Goal: Register for event/course

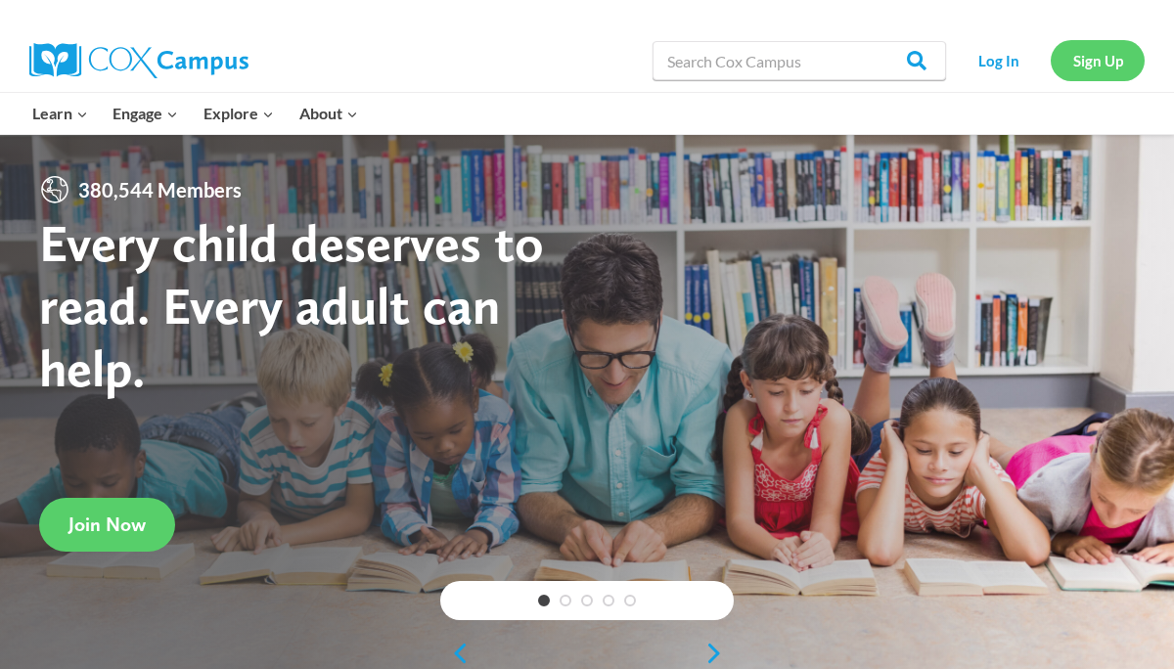
click at [1102, 55] on link "Sign Up" at bounding box center [1098, 60] width 94 height 40
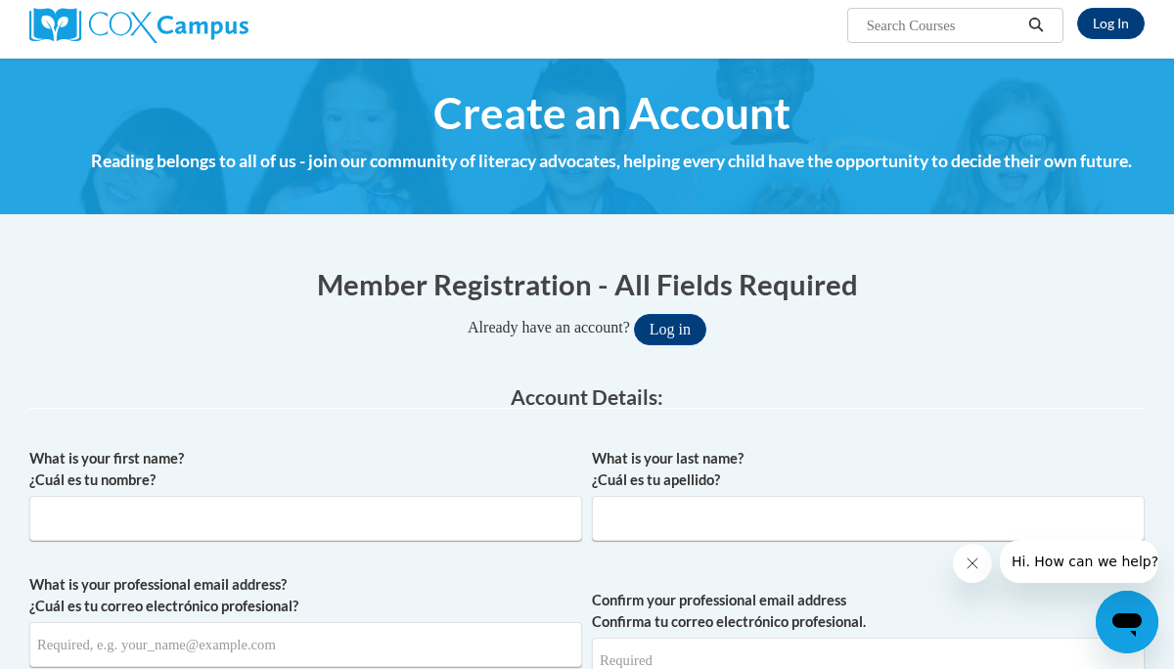
scroll to position [157, 0]
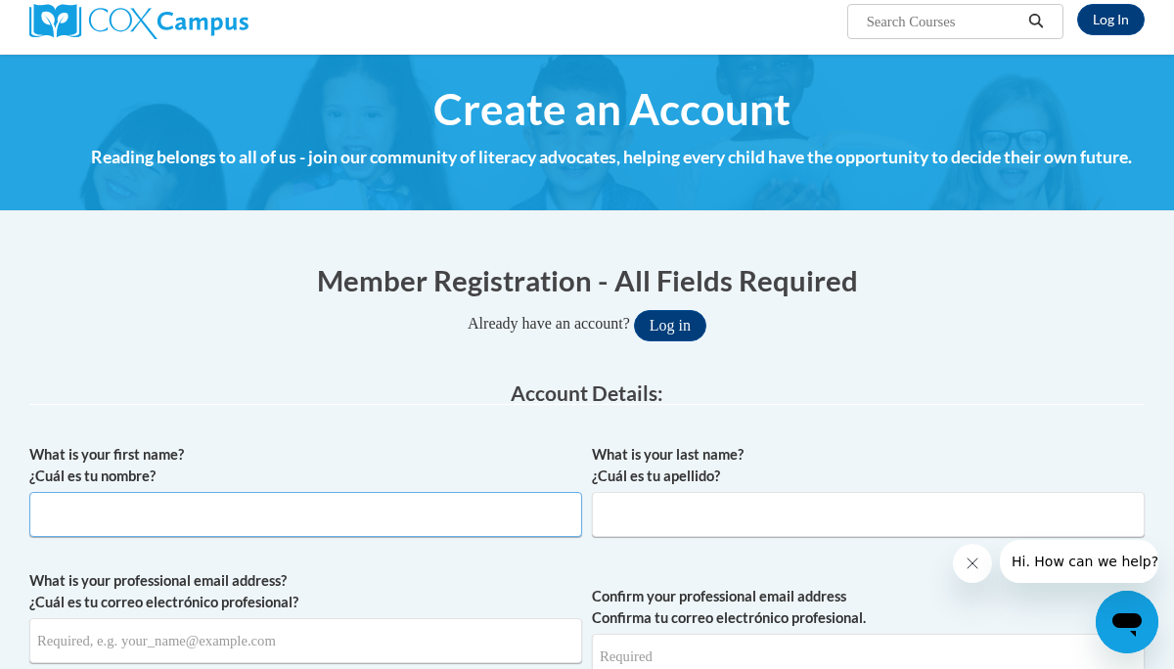
click at [509, 497] on input "What is your first name? ¿Cuál es tu nombre?" at bounding box center [305, 514] width 553 height 45
type input "Lashandria"
type input "Duren"
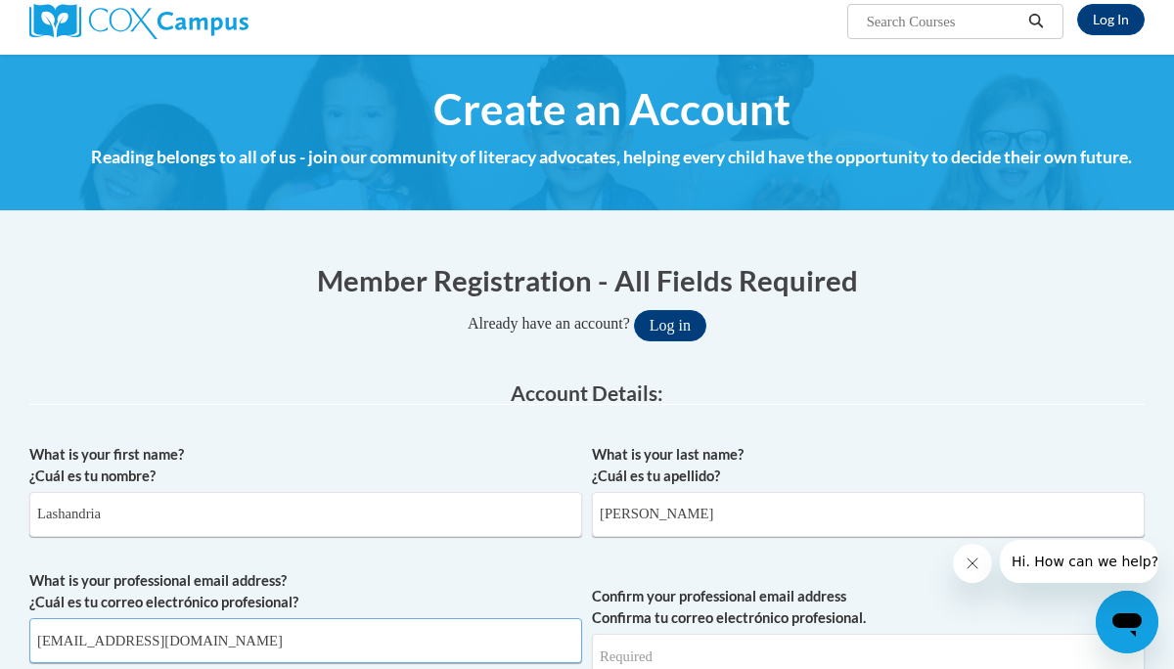
type input "lashandriaduren@cantonschools.net"
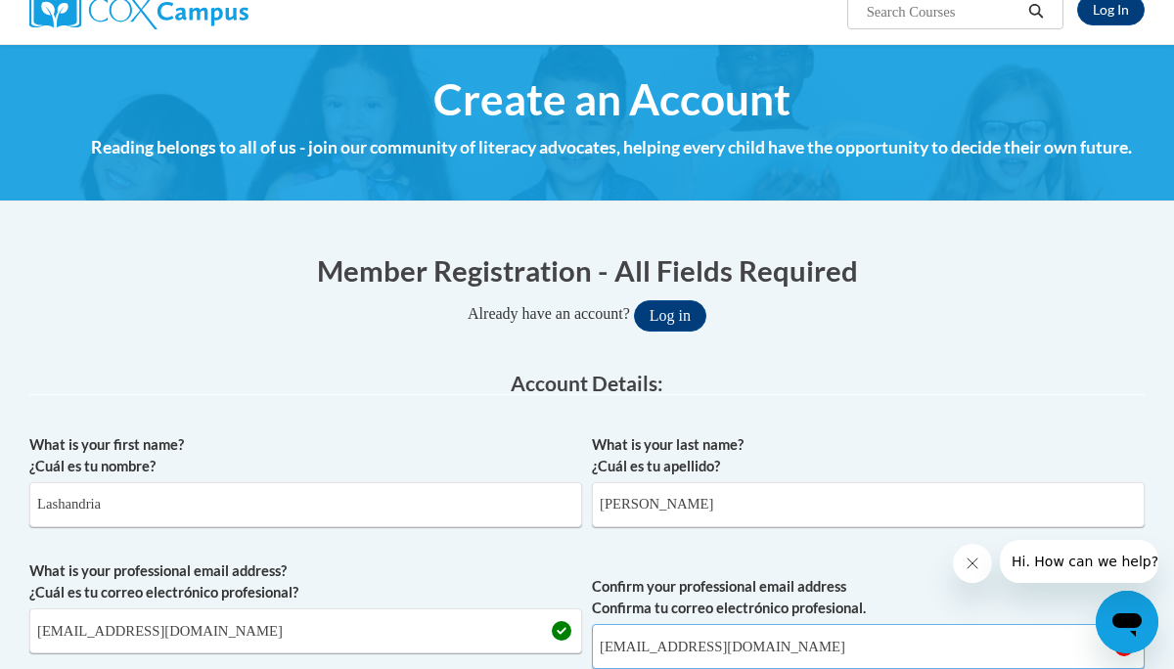
type input "lashandriaduren@cantonschools.net"
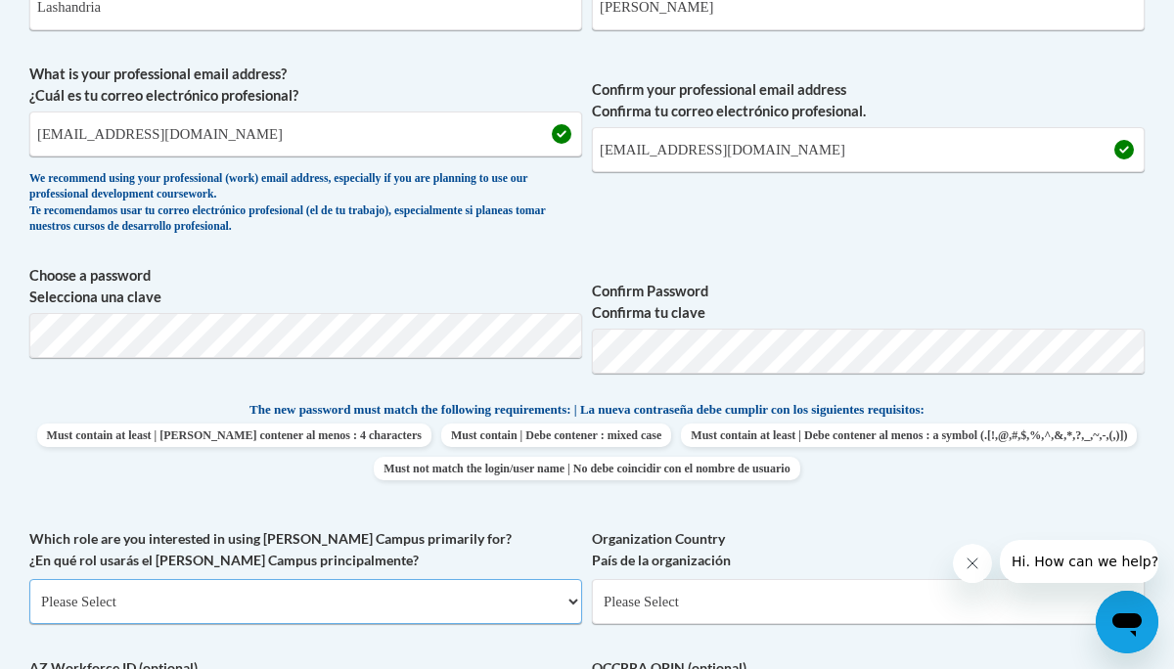
click at [292, 600] on select "Please Select College/University | Colegio/Universidad Community/Nonprofit Part…" at bounding box center [305, 601] width 553 height 45
click at [298, 608] on select "Please Select College/University | Colegio/Universidad Community/Nonprofit Part…" at bounding box center [305, 601] width 553 height 45
select select "fbf2d438-af2f-41f8-98f1-81c410e29de3"
click at [29, 579] on select "Please Select College/University | Colegio/Universidad Community/Nonprofit Part…" at bounding box center [305, 601] width 553 height 45
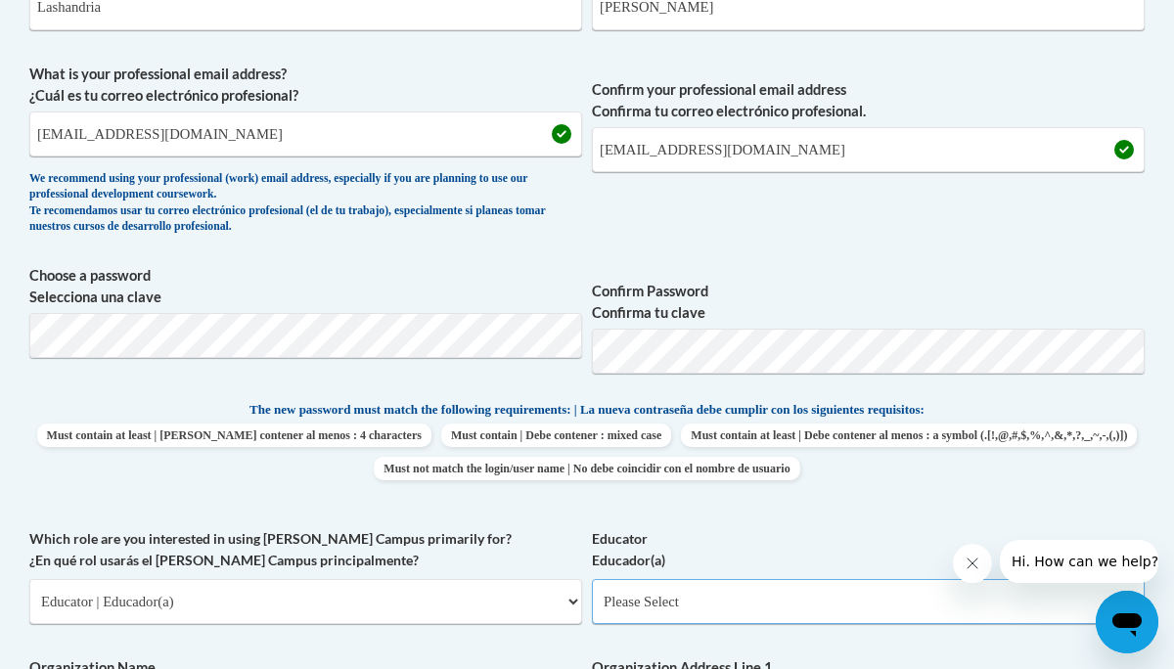
click at [662, 603] on select "Please Select Early Learning/Daycare Teacher/Family Home Care Provider | Maestr…" at bounding box center [868, 601] width 553 height 45
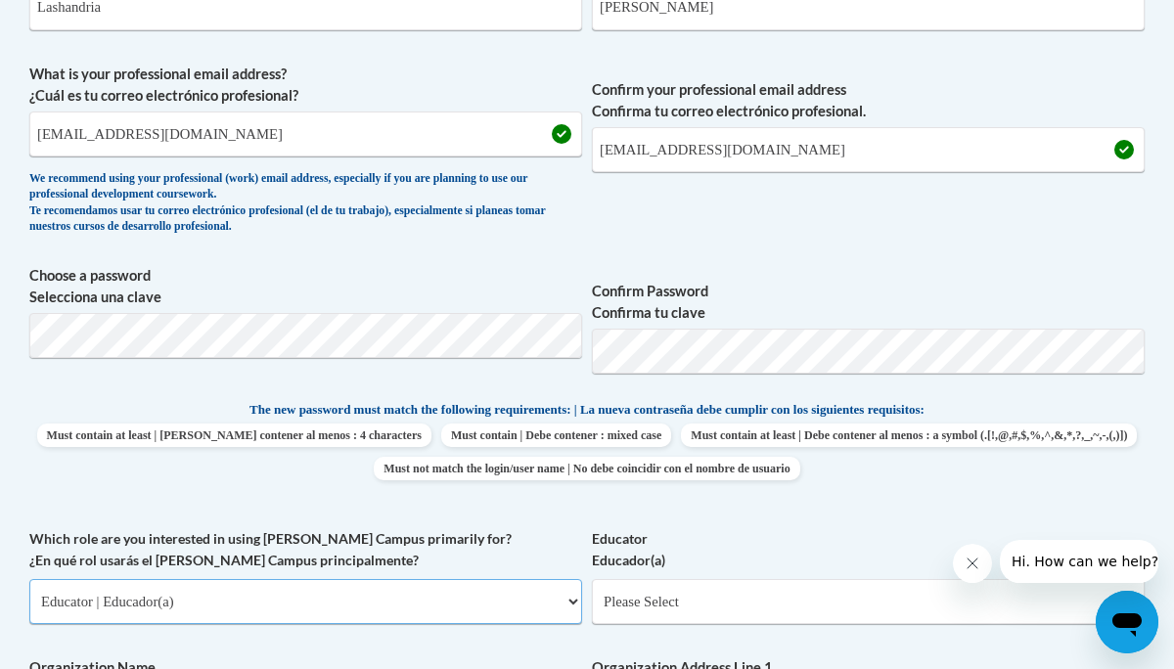
click at [445, 608] on select "Please Select College/University | Colegio/Universidad Community/Nonprofit Part…" at bounding box center [305, 601] width 553 height 45
click at [29, 579] on select "Please Select College/University | Colegio/Universidad Community/Nonprofit Part…" at bounding box center [305, 601] width 553 height 45
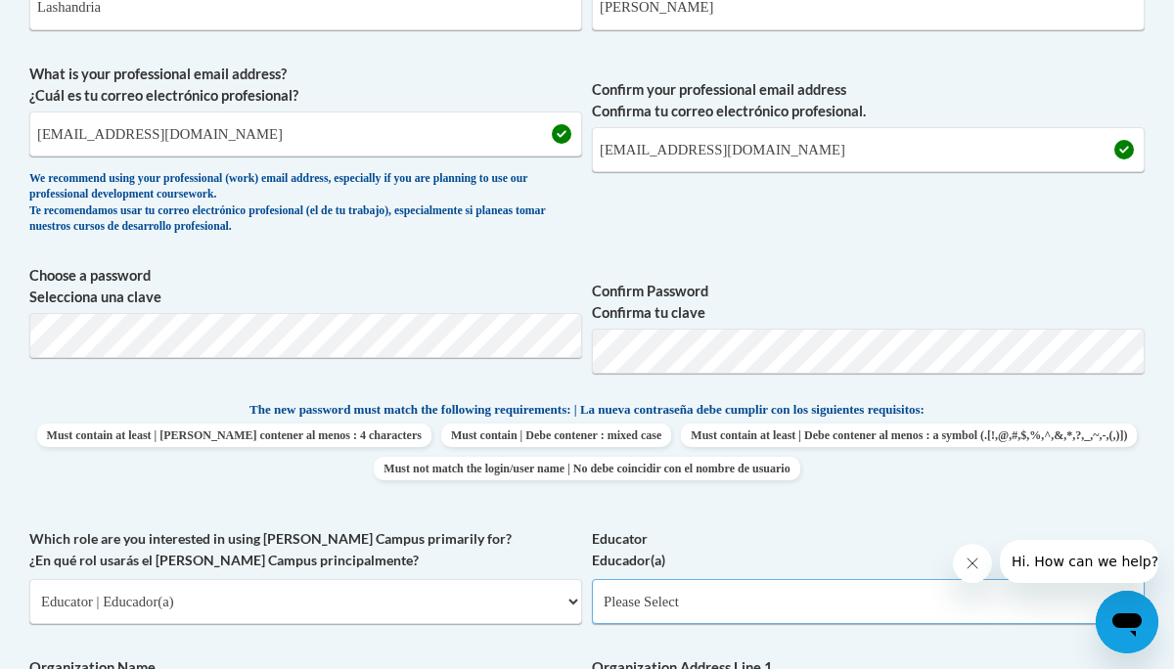
click at [620, 608] on select "Please Select Early Learning/Daycare Teacher/Family Home Care Provider | Maestr…" at bounding box center [868, 601] width 553 height 45
select select "67563ca1-16dc-4830-a7b3-94a34bed3689"
click at [592, 579] on select "Please Select Early Learning/Daycare Teacher/Family Home Care Provider | Maestr…" at bounding box center [868, 601] width 553 height 45
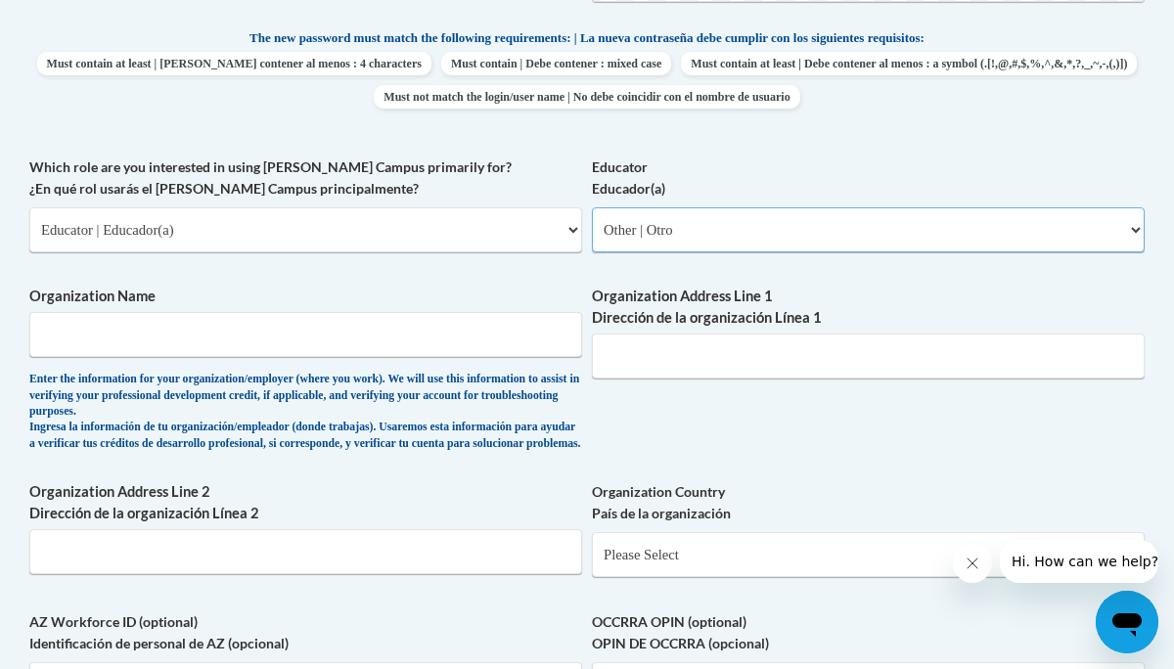
scroll to position [1038, 0]
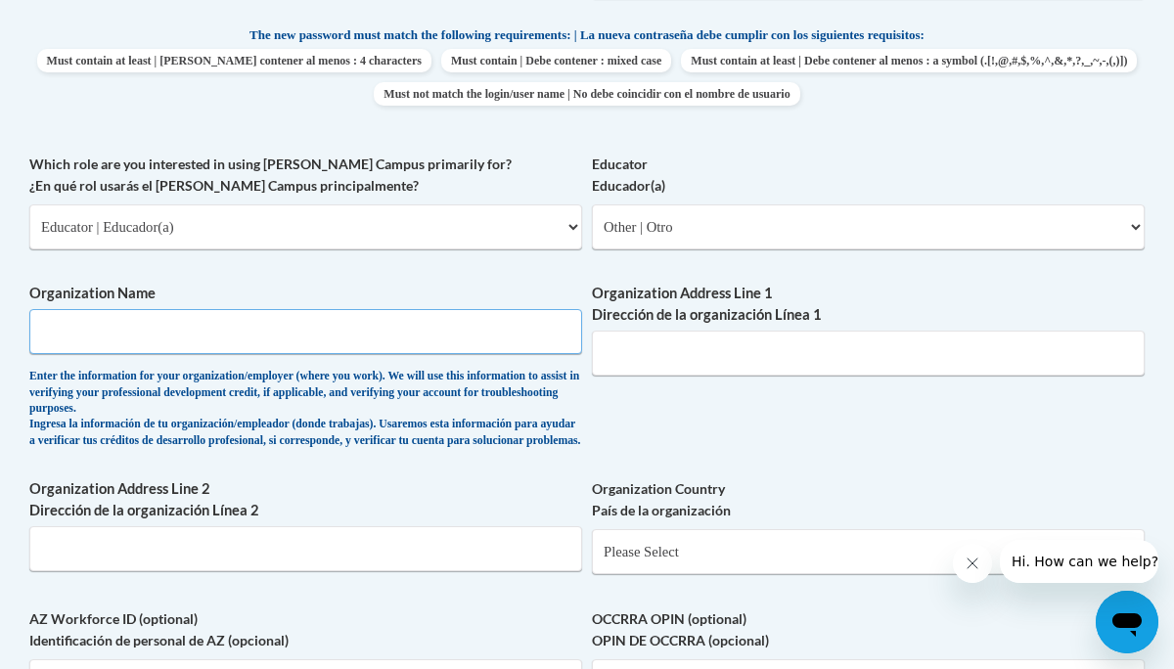
click at [447, 344] on input "Organization Name" at bounding box center [305, 331] width 553 height 45
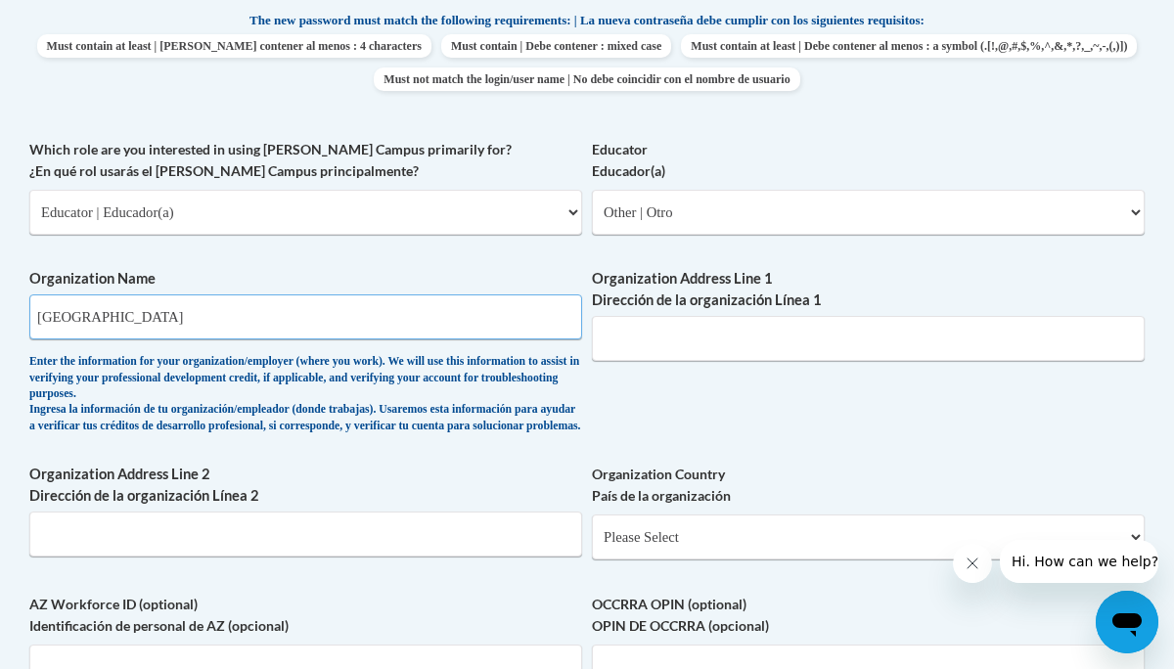
scroll to position [1058, 0]
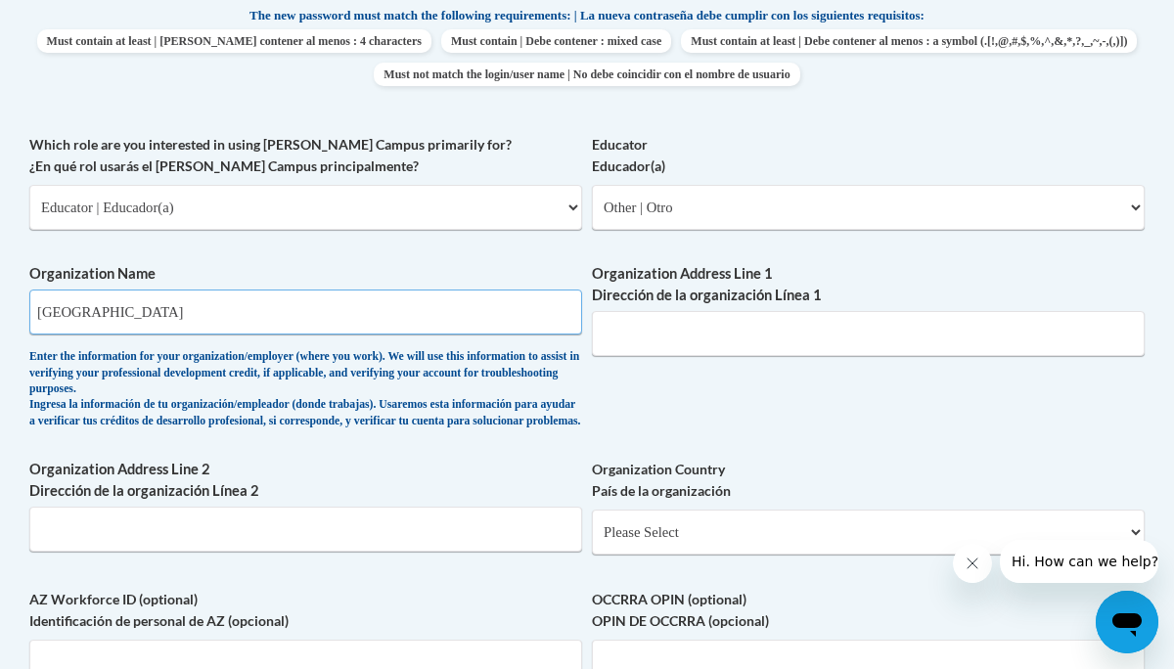
type input "Canton Public Schools"
click at [636, 329] on input "Organization Address Line 1 Dirección de la organización Línea 1" at bounding box center [868, 333] width 553 height 45
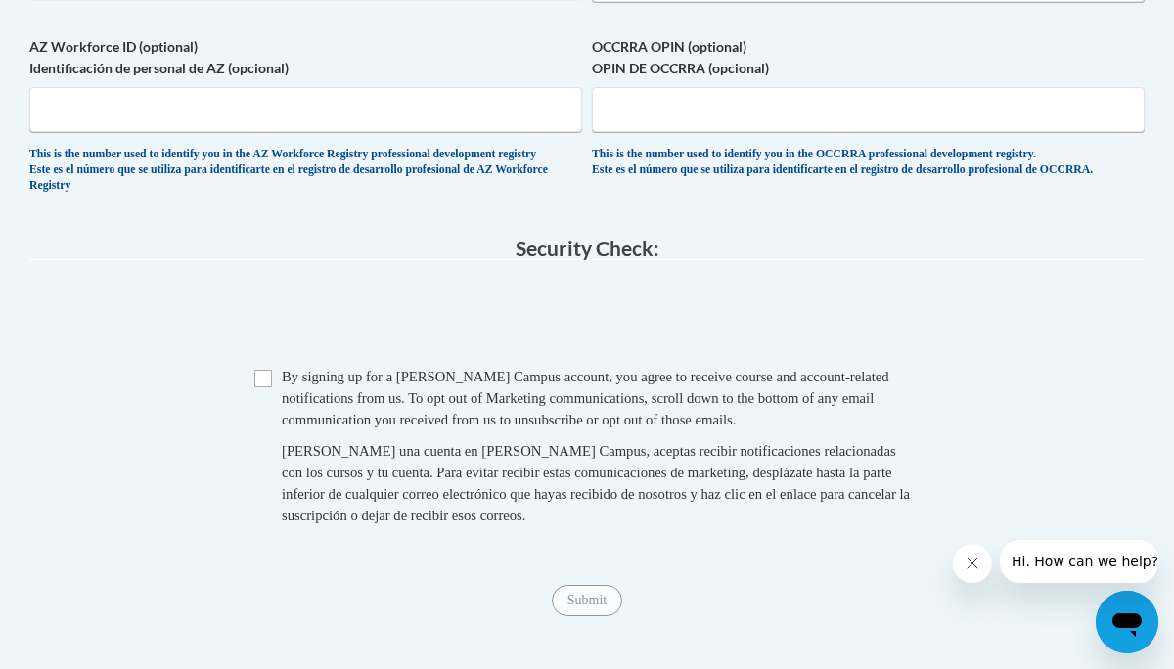
scroll to position [1622, 0]
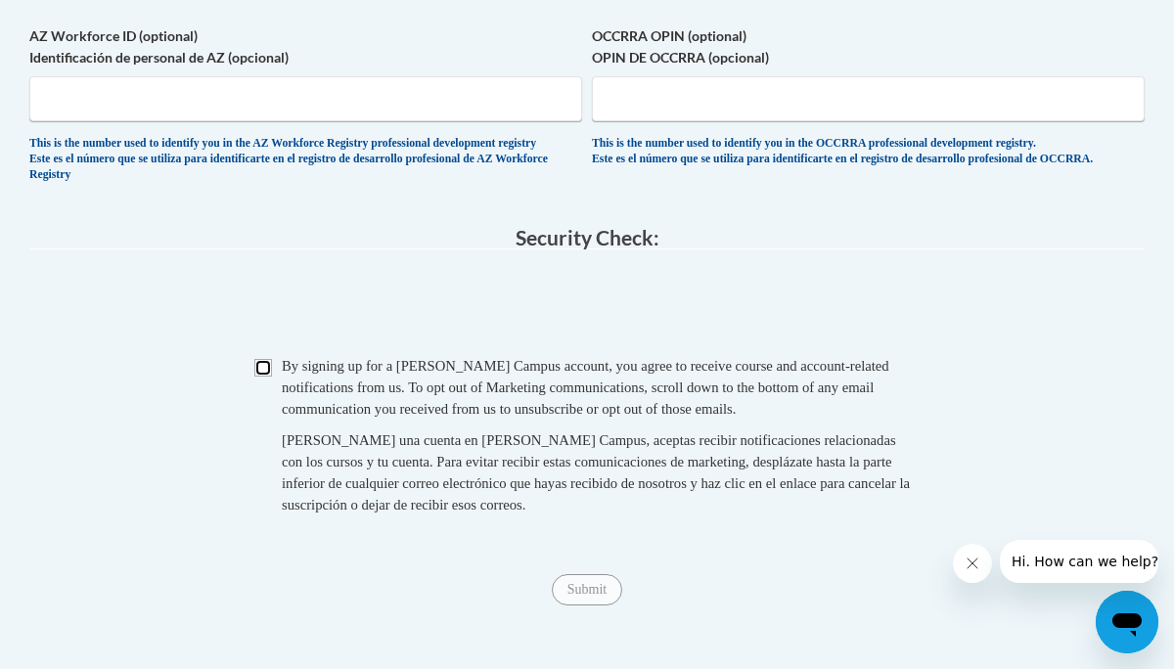
click at [257, 377] on input "Checkbox" at bounding box center [263, 368] width 18 height 18
checkbox input "true"
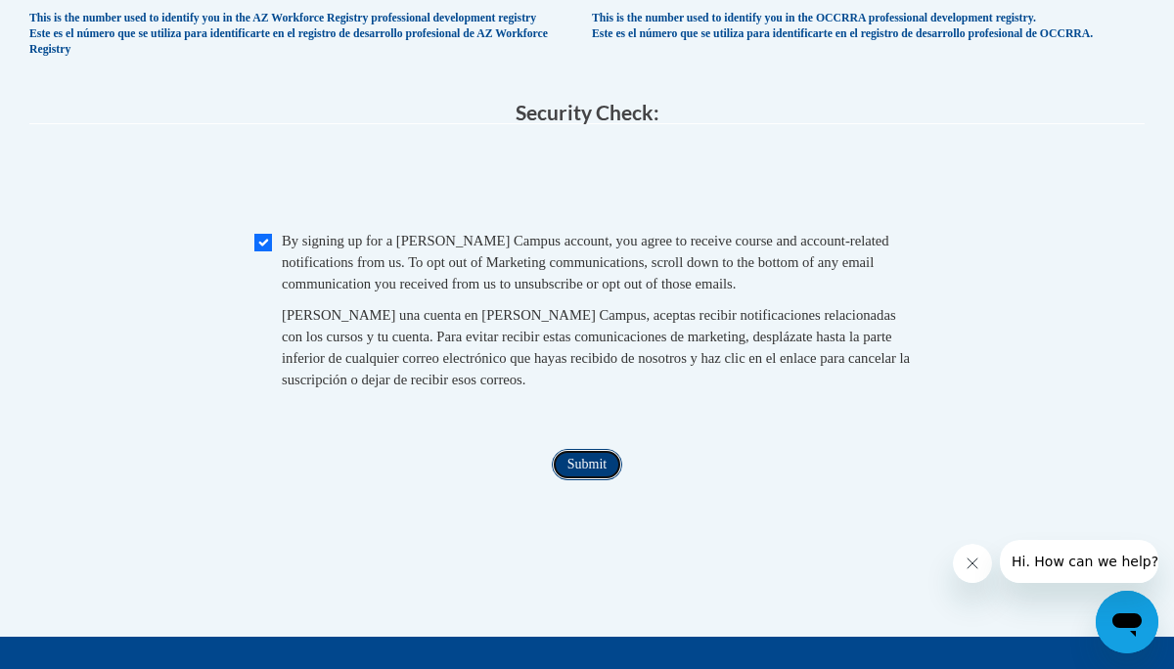
click at [587, 481] on input "Submit" at bounding box center [587, 464] width 70 height 31
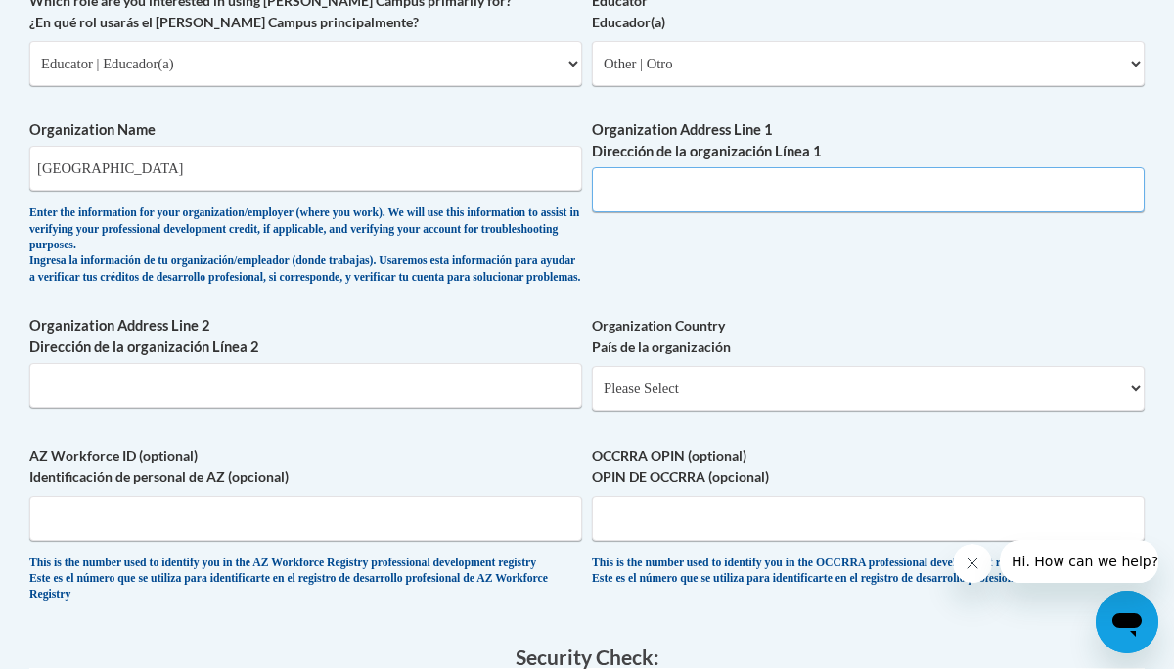
scroll to position [1200, 0]
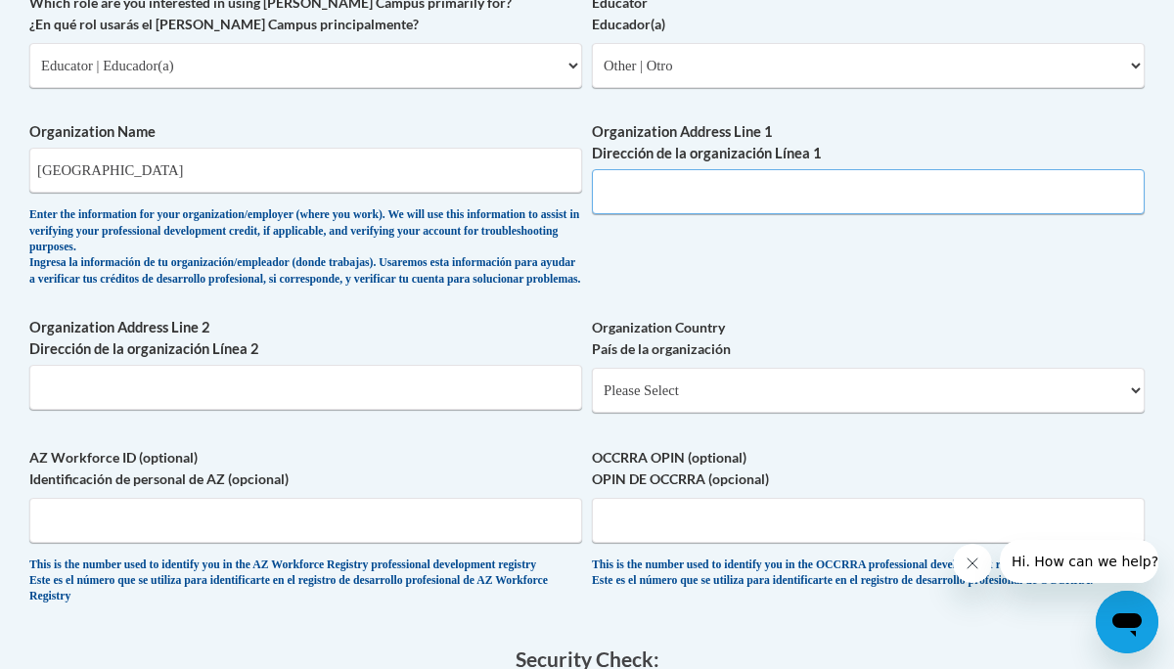
click at [647, 192] on input "Organization Address Line 1 Dirección de la organización Línea 1" at bounding box center [868, 191] width 553 height 45
type input "401 Lincoln Street Canton, MS 39046"
click at [635, 412] on select "Please Select United States | Estados Unidos Outside of the United States | Fue…" at bounding box center [868, 390] width 553 height 45
select select "ad49bcad-a171-4b2e-b99c-48b446064914"
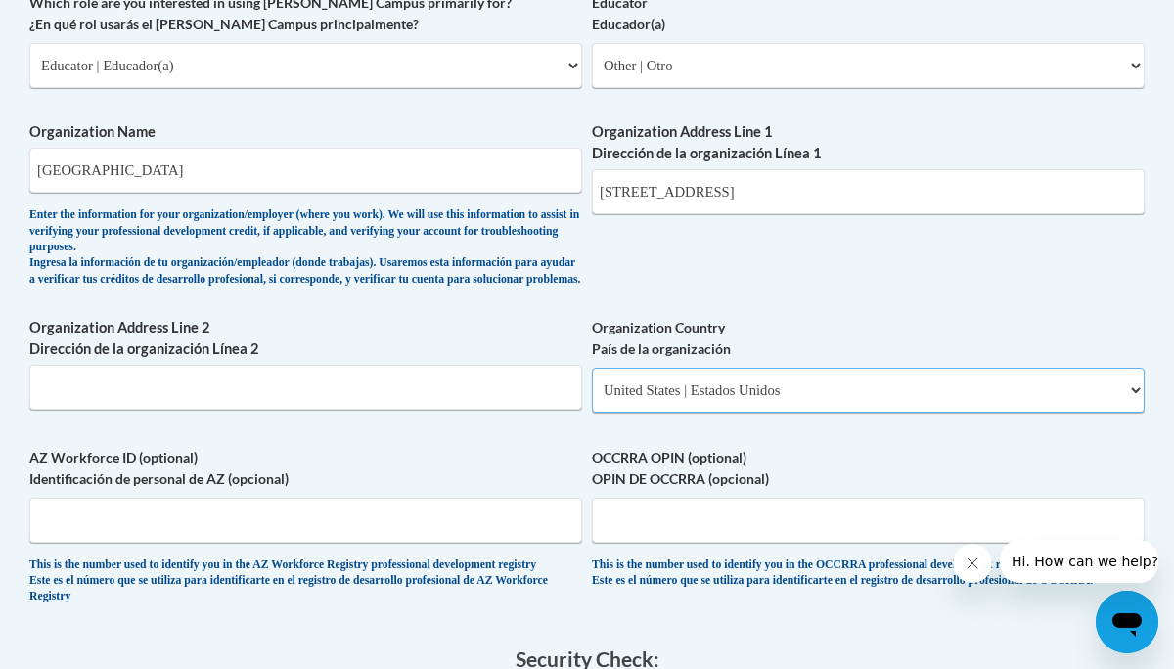
click at [592, 384] on select "Please Select United States | Estados Unidos Outside of the United States | Fue…" at bounding box center [868, 390] width 553 height 45
select select
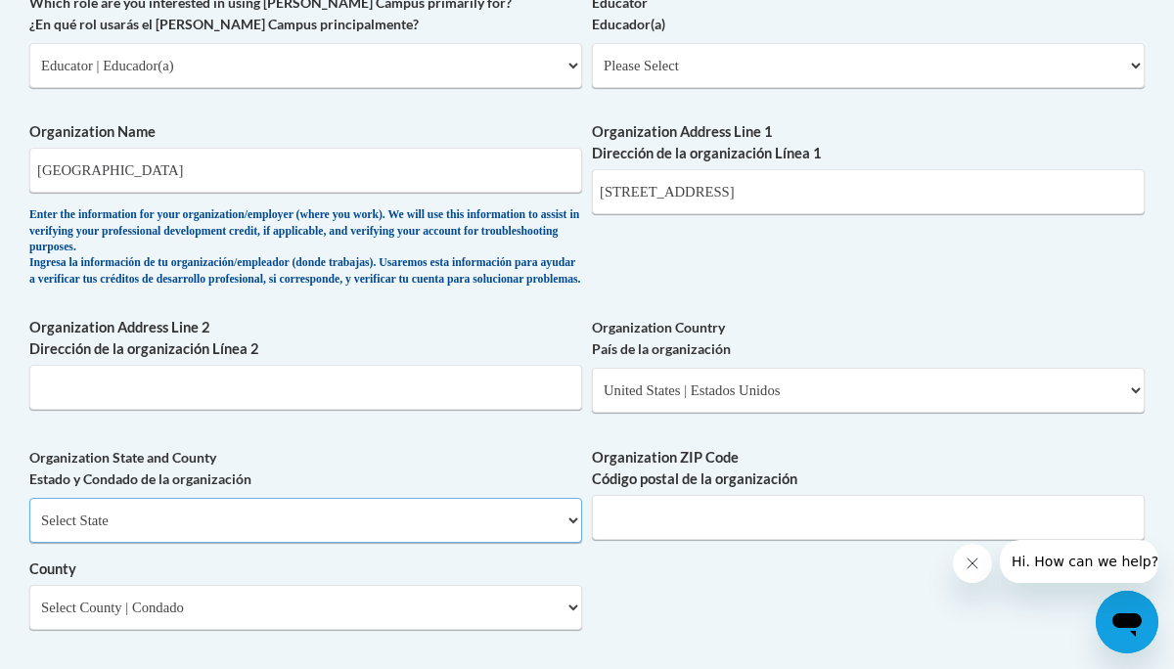
click at [446, 543] on select "Select State Alabama Alaska Arizona Arkansas California Colorado Connecticut De…" at bounding box center [305, 520] width 553 height 45
select select "Mississippi"
click at [29, 513] on select "Select State Alabama Alaska Arizona Arkansas California Colorado Connecticut De…" at bounding box center [305, 520] width 553 height 45
click at [643, 540] on input "Organization ZIP Code Código postal de la organización" at bounding box center [868, 517] width 553 height 45
type input "39046"
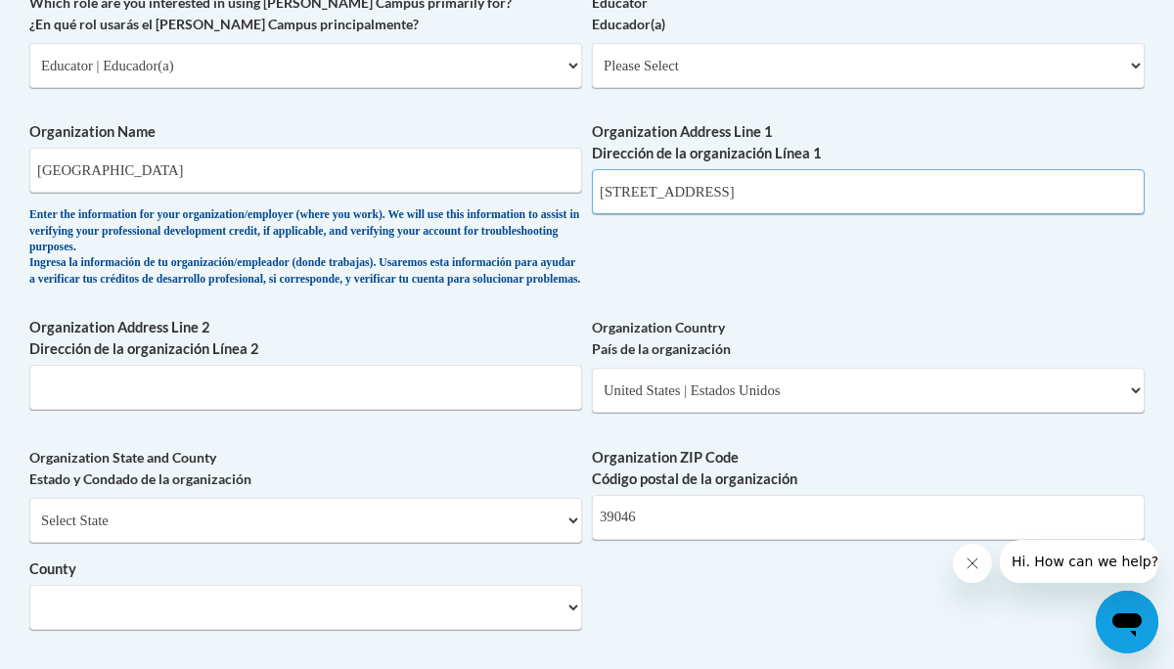
drag, startPoint x: 842, startPoint y: 195, endPoint x: 720, endPoint y: 194, distance: 121.4
click at [720, 194] on input "401 Lincoln Street Canton, MS 39046" at bounding box center [868, 191] width 553 height 45
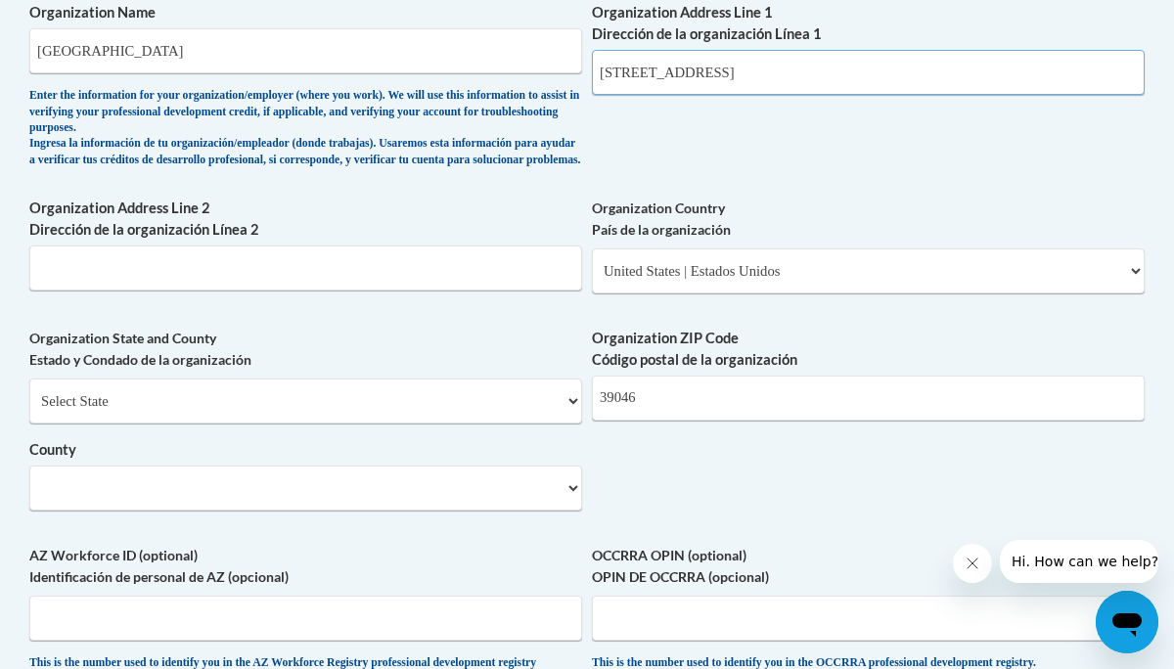
scroll to position [1326, 0]
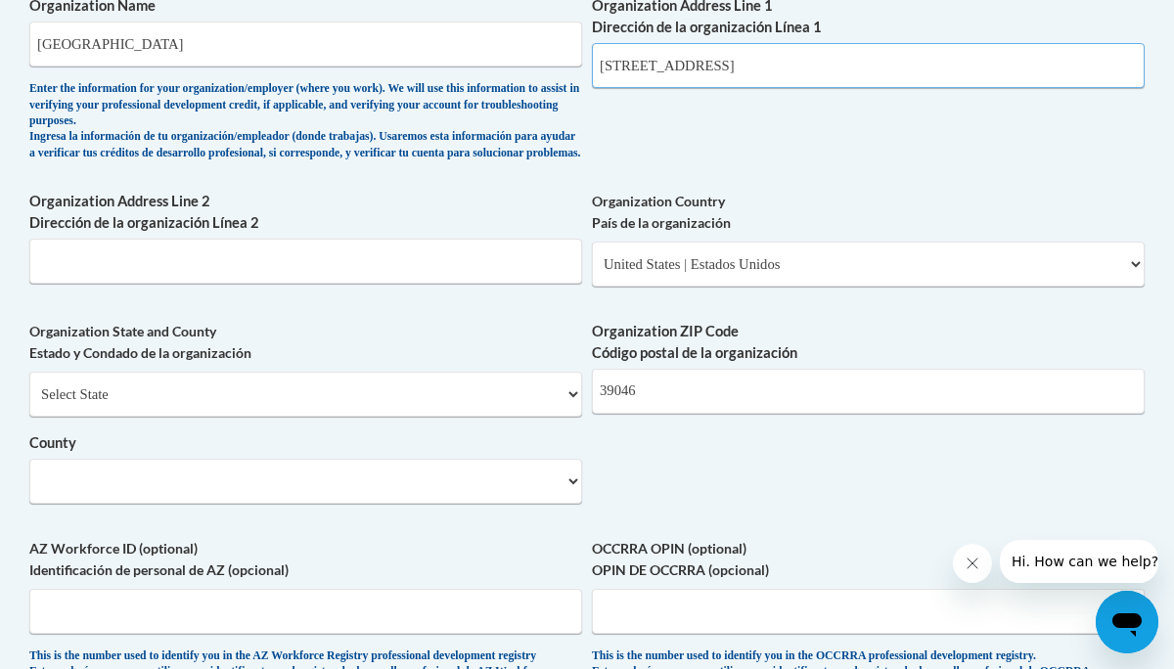
type input "401 Lincoln Street"
click at [353, 504] on select "County" at bounding box center [305, 481] width 553 height 45
select select
click at [354, 499] on select "County" at bounding box center [305, 481] width 553 height 45
click at [552, 502] on select "County" at bounding box center [305, 481] width 553 height 45
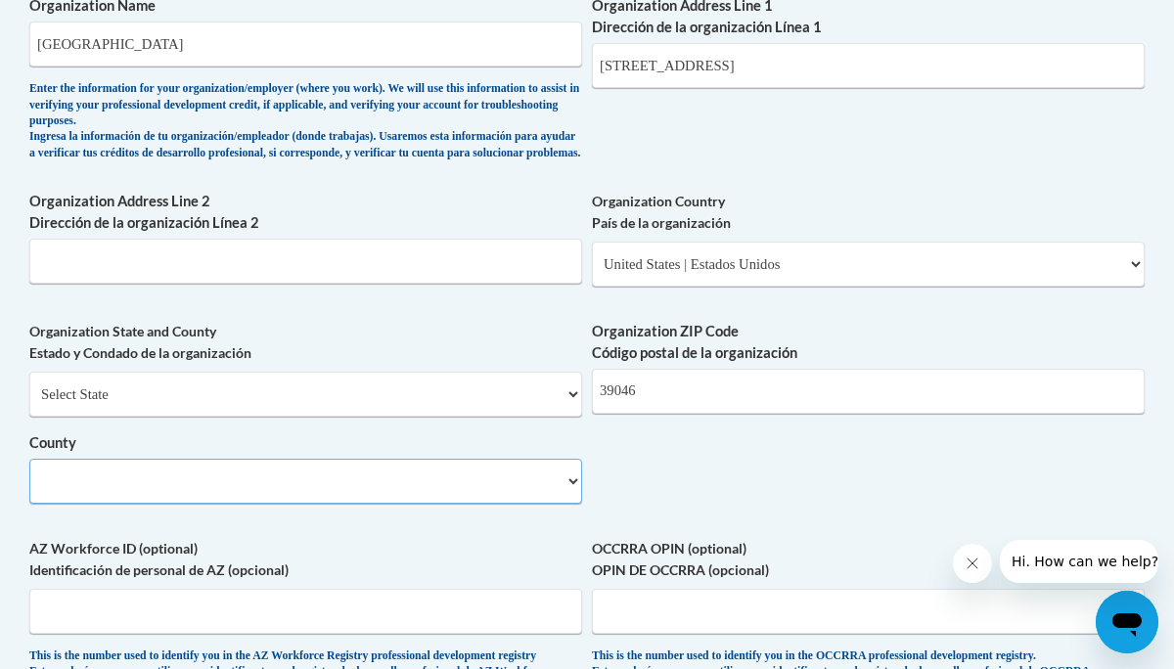
click at [568, 501] on select "County" at bounding box center [305, 481] width 553 height 45
click at [532, 399] on select "Select State Alabama Alaska Arizona Arkansas California Colorado Connecticut De…" at bounding box center [305, 394] width 553 height 45
click at [29, 387] on select "Select State Alabama Alaska Arizona Arkansas California Colorado Connecticut De…" at bounding box center [305, 394] width 553 height 45
click at [572, 497] on select "County" at bounding box center [305, 481] width 553 height 45
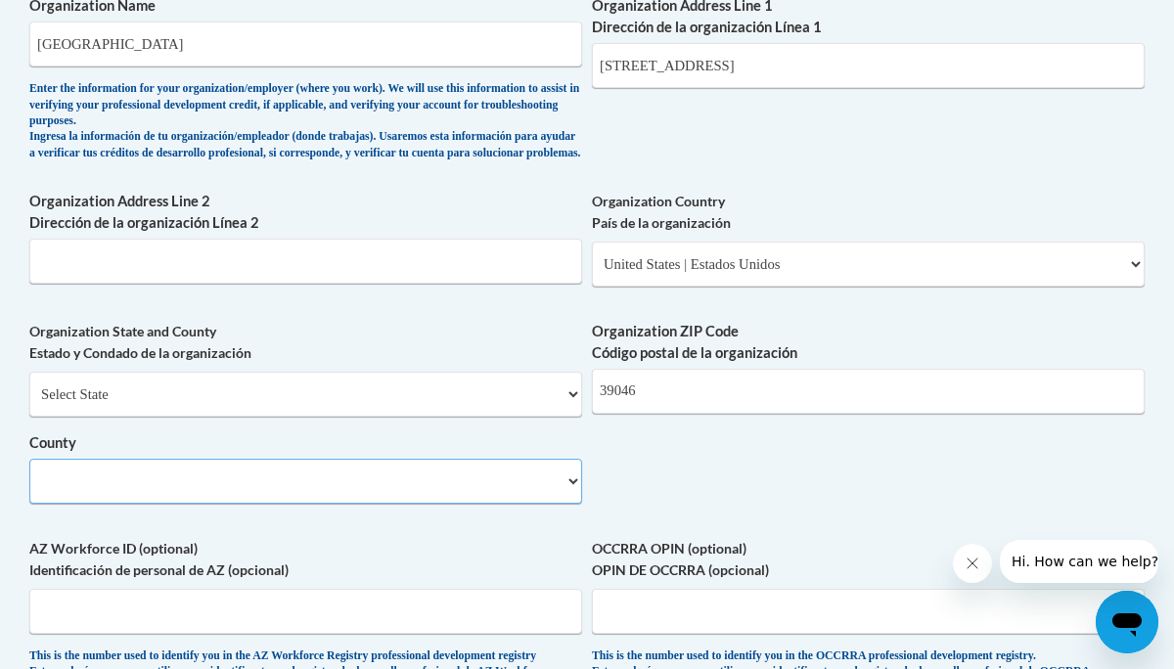
click at [572, 497] on select "County" at bounding box center [305, 481] width 553 height 45
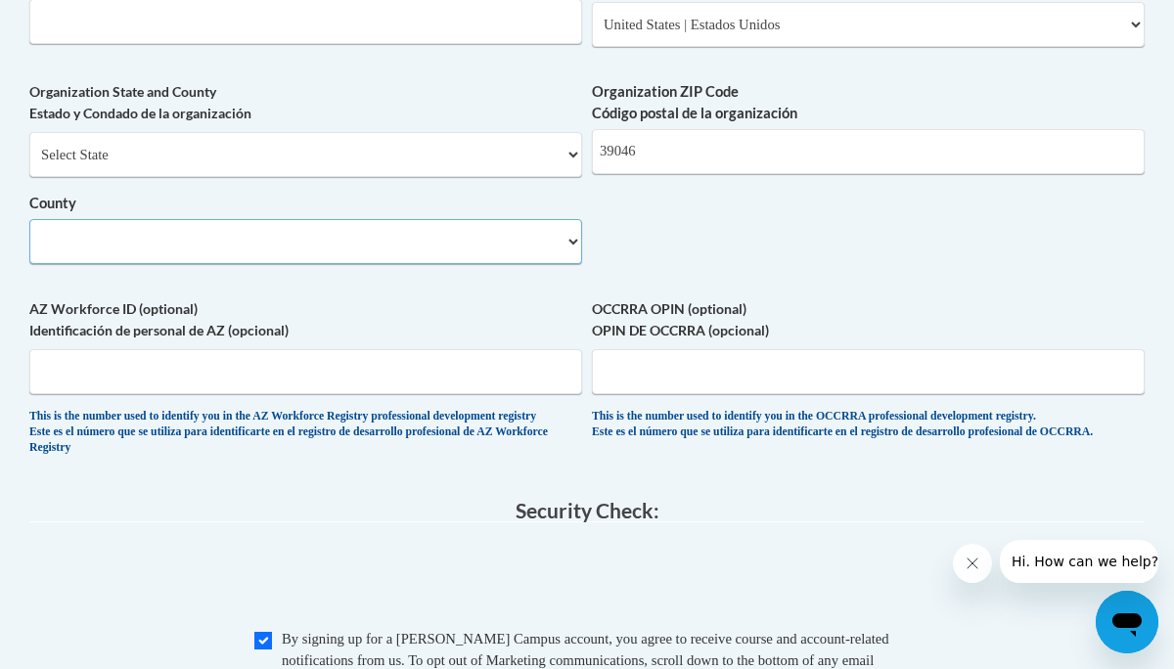
scroll to position [1569, 0]
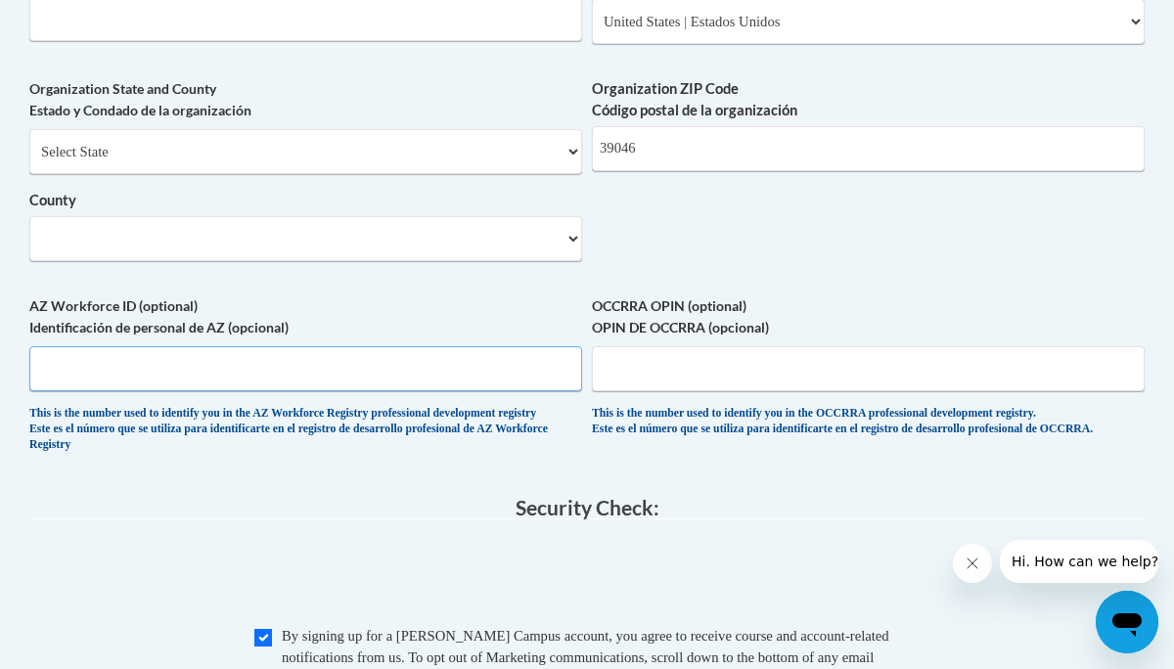
click at [434, 388] on input "AZ Workforce ID (optional) Identificación de personal de AZ (opcional)" at bounding box center [305, 368] width 553 height 45
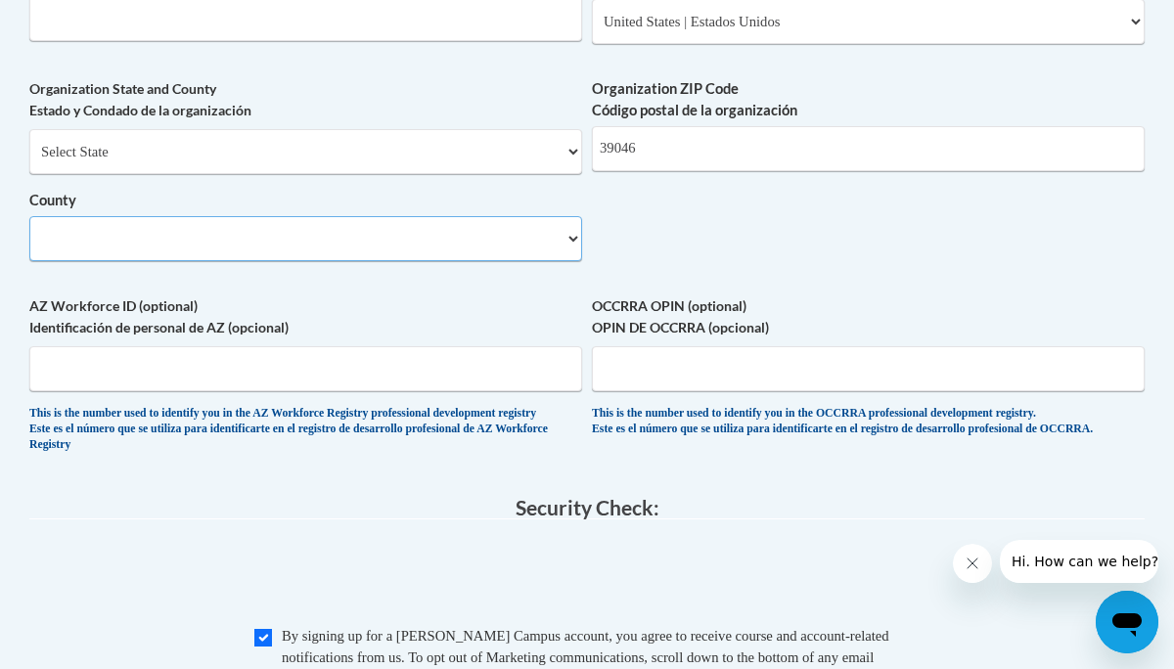
click at [397, 261] on select "County" at bounding box center [305, 238] width 553 height 45
click at [482, 258] on select "County" at bounding box center [305, 238] width 553 height 45
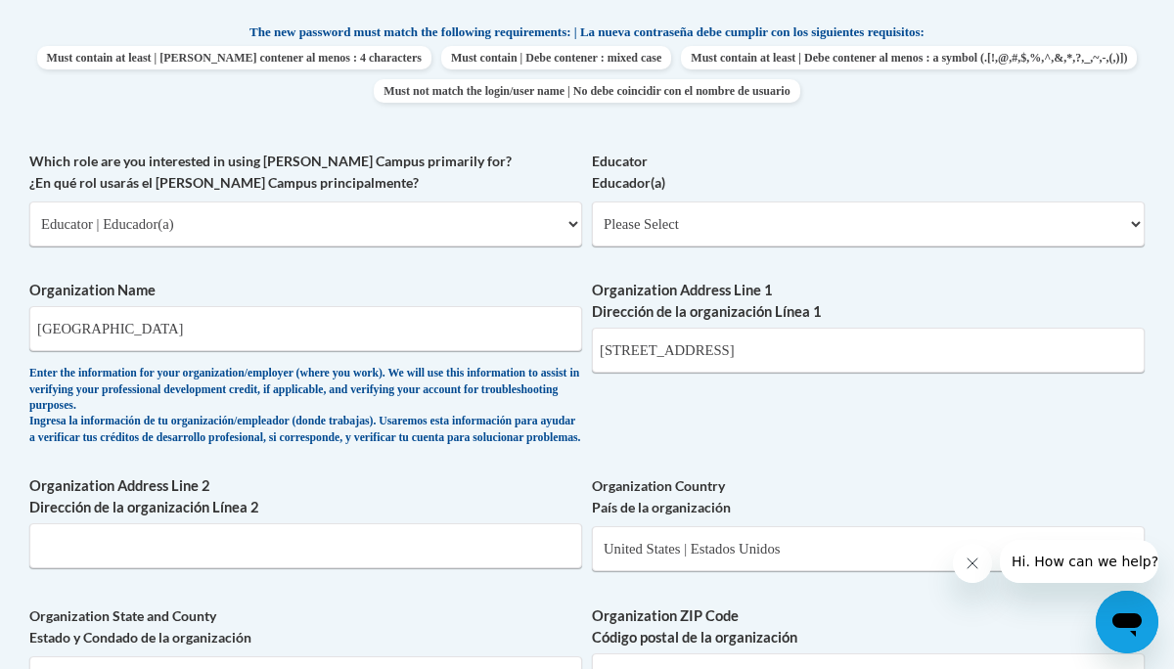
scroll to position [1043, 0]
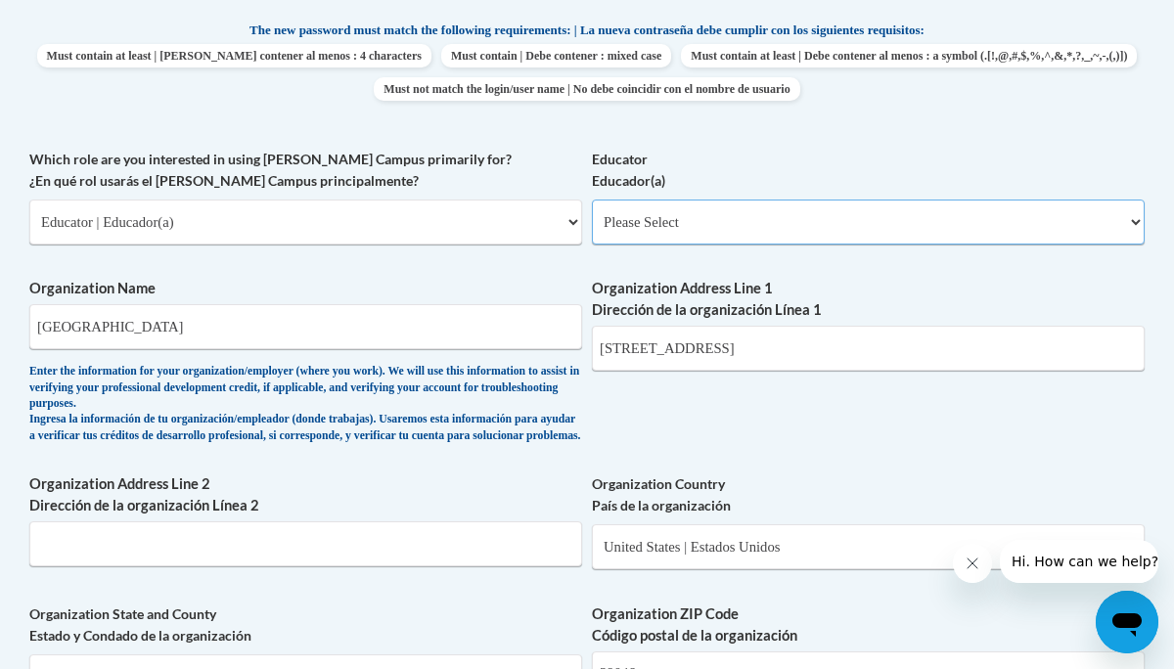
click at [641, 237] on select "Please Select Early Learning/Daycare Teacher/Family Home Care Provider | Maestr…" at bounding box center [868, 222] width 553 height 45
select select "67563ca1-16dc-4830-a7b3-94a34bed3689"
click at [592, 200] on select "Please Select Early Learning/Daycare Teacher/Family Home Care Provider | Maestr…" at bounding box center [868, 222] width 553 height 45
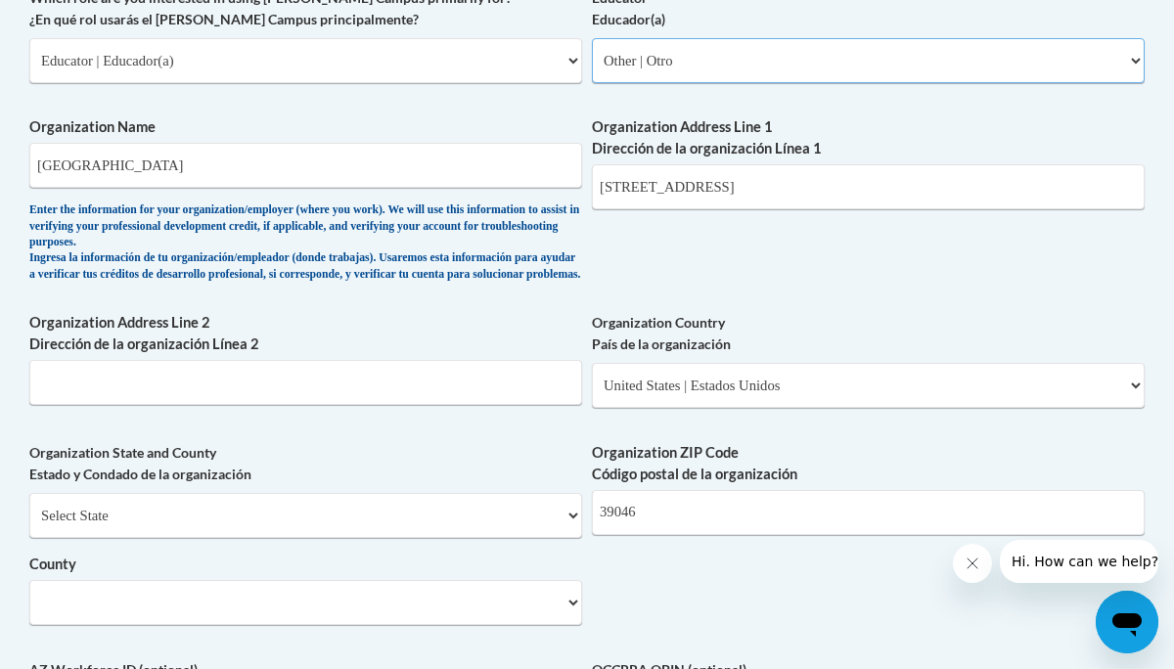
scroll to position [1231, 0]
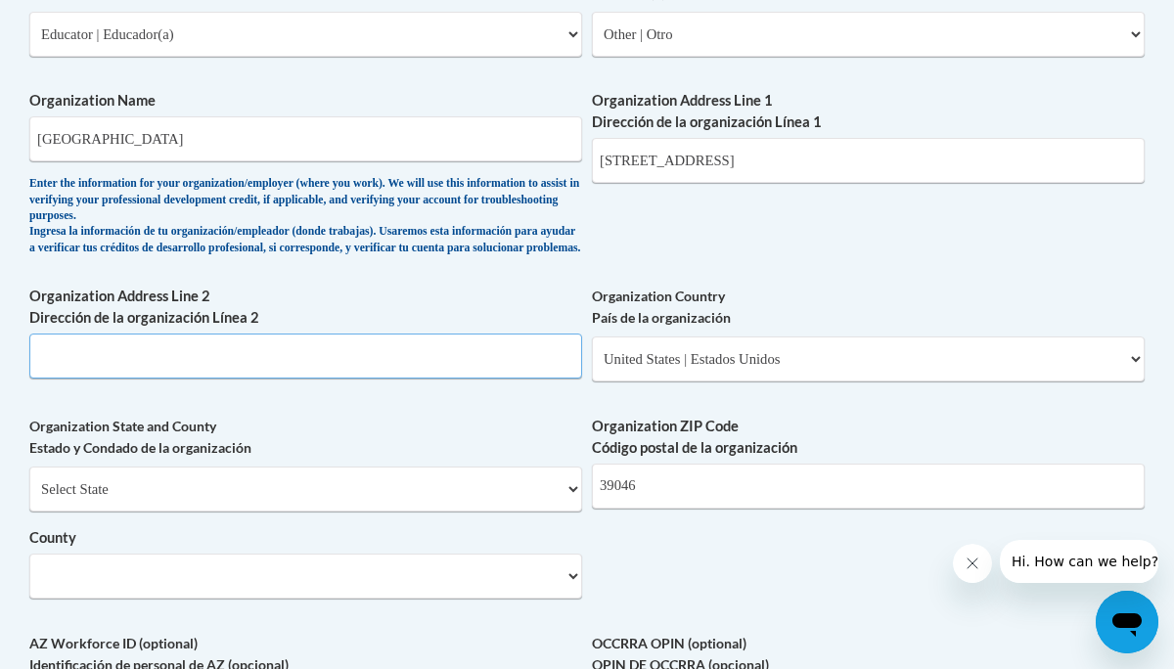
click at [508, 376] on input "Organization Address Line 2 Dirección de la organización Línea 2" at bounding box center [305, 356] width 553 height 45
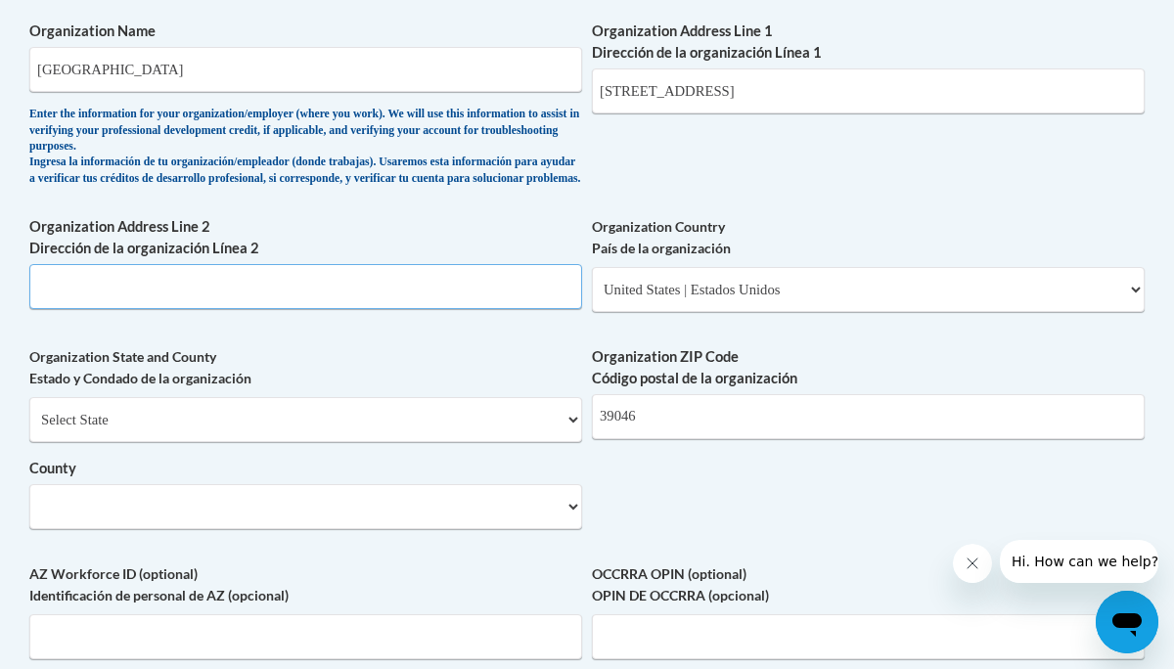
scroll to position [1323, 0]
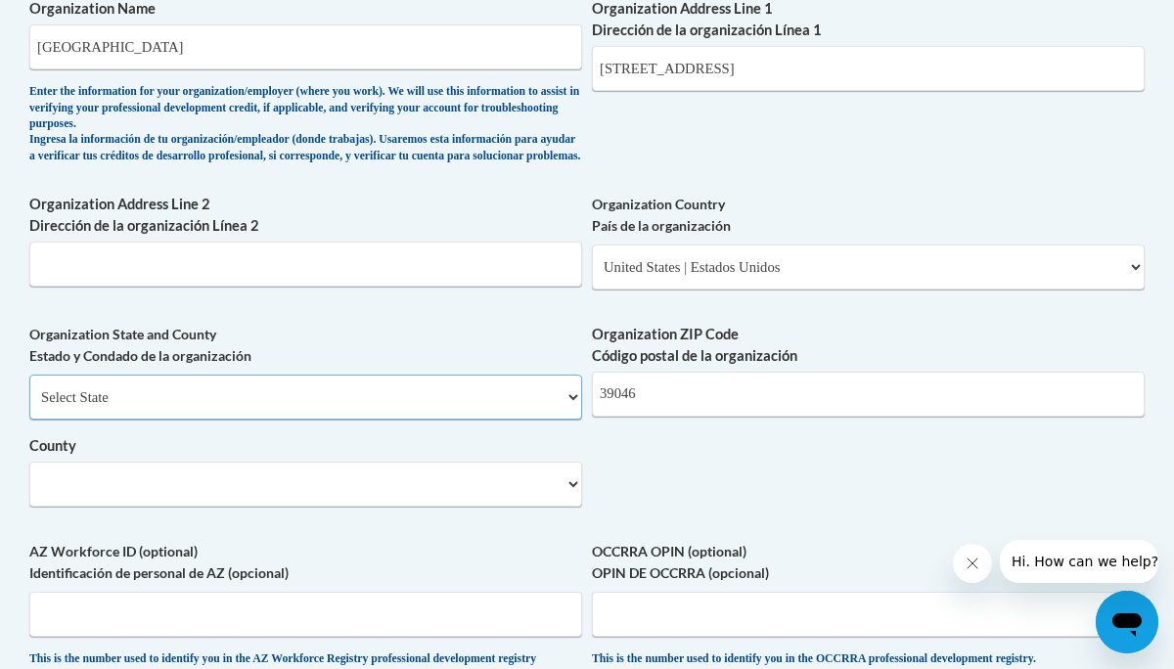
click at [458, 420] on select "Select State Alabama Alaska Arizona Arkansas California Colorado Connecticut De…" at bounding box center [305, 397] width 553 height 45
select select "Mississippi"
click at [29, 390] on select "Select State Alabama Alaska Arizona Arkansas California Colorado Connecticut De…" at bounding box center [305, 397] width 553 height 45
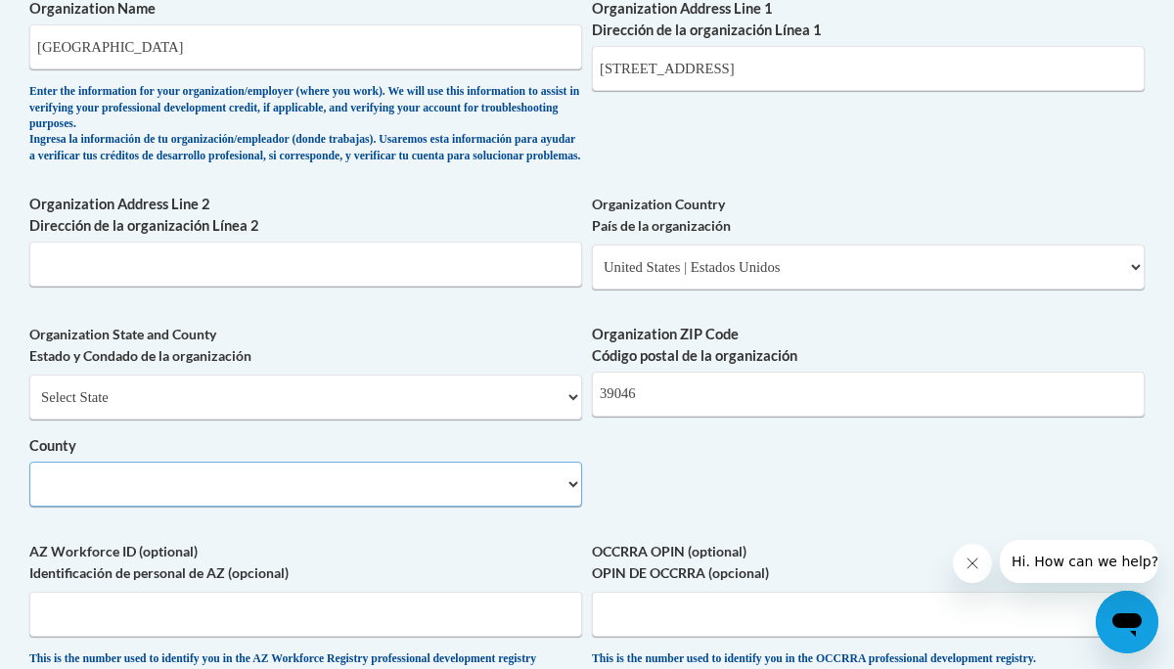
click at [309, 503] on select "County" at bounding box center [305, 484] width 553 height 45
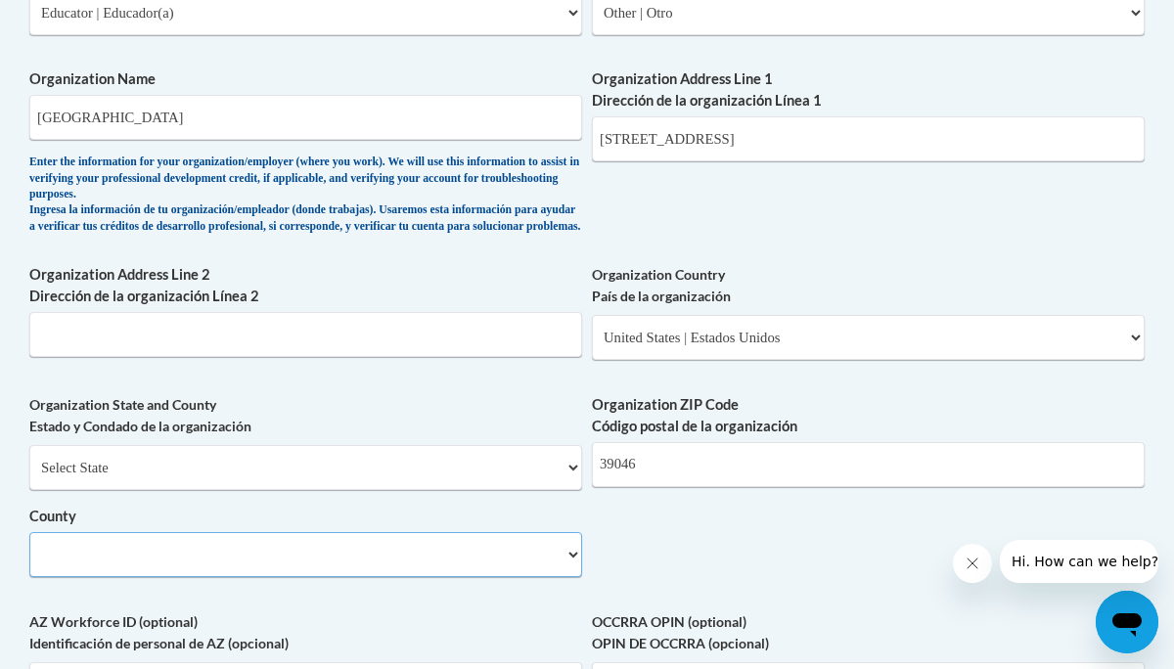
scroll to position [1250, 0]
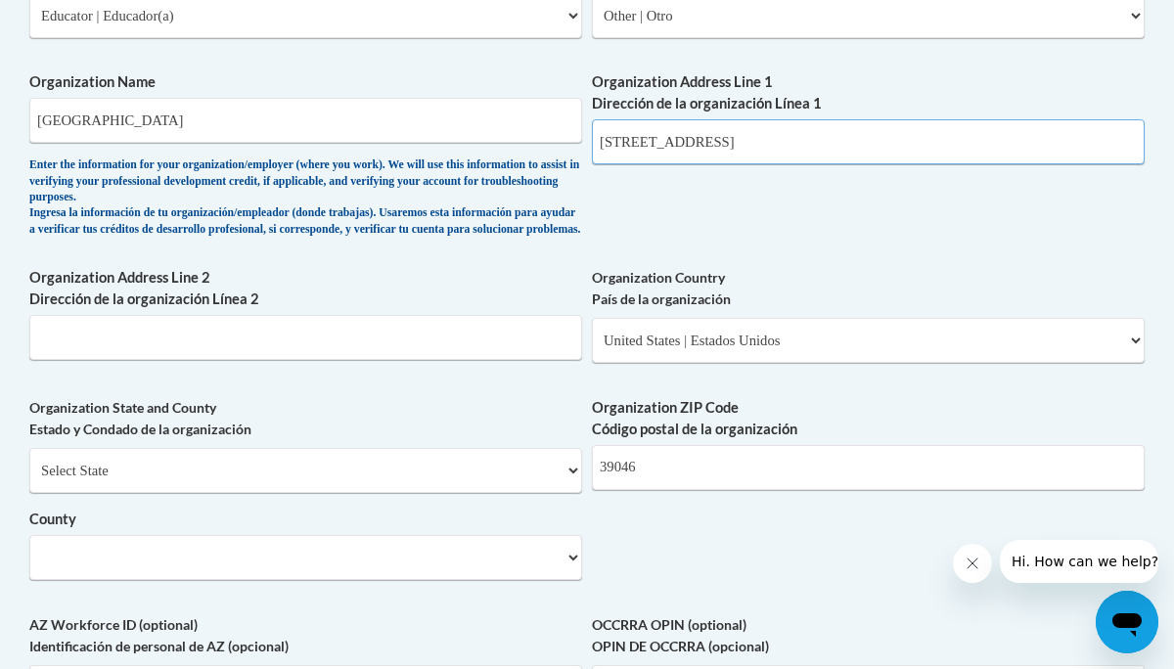
click at [622, 146] on input "401 Lincoln Street" at bounding box center [868, 141] width 553 height 45
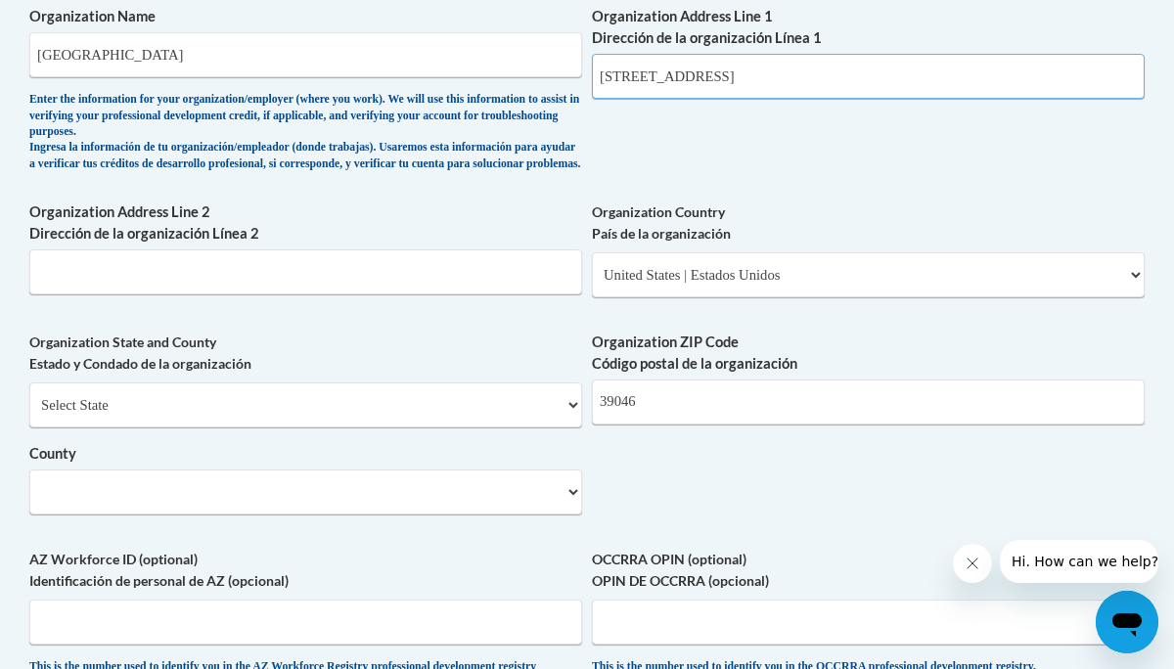
scroll to position [1310, 0]
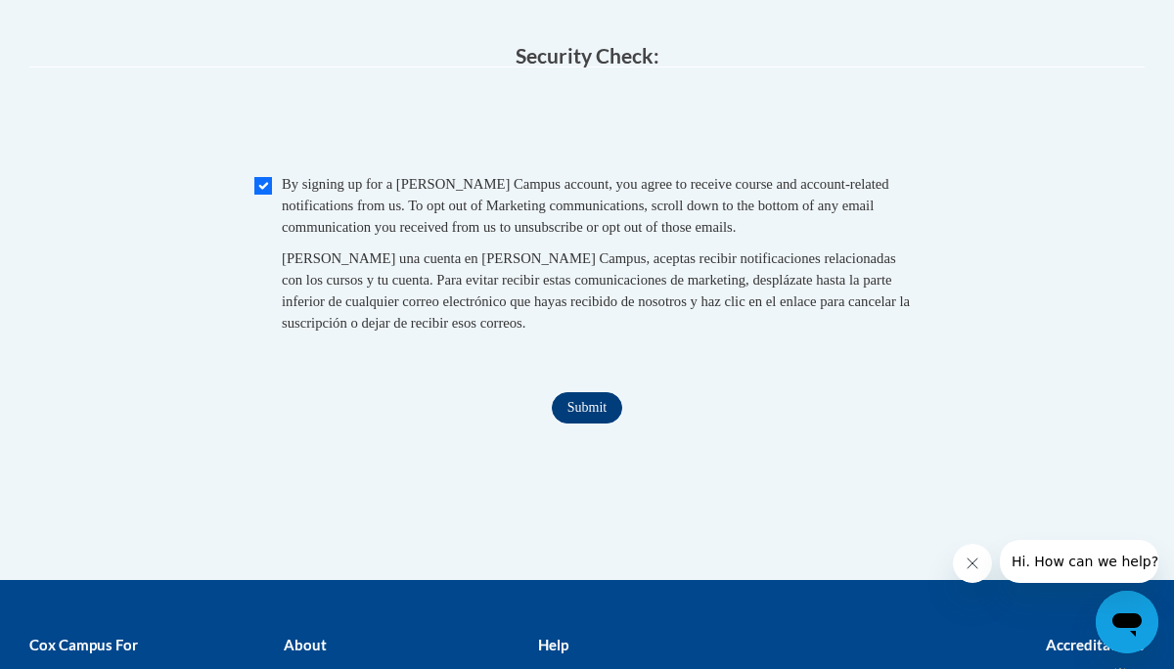
type input "403 Lincoln Street"
click at [593, 424] on input "Submit" at bounding box center [587, 407] width 70 height 31
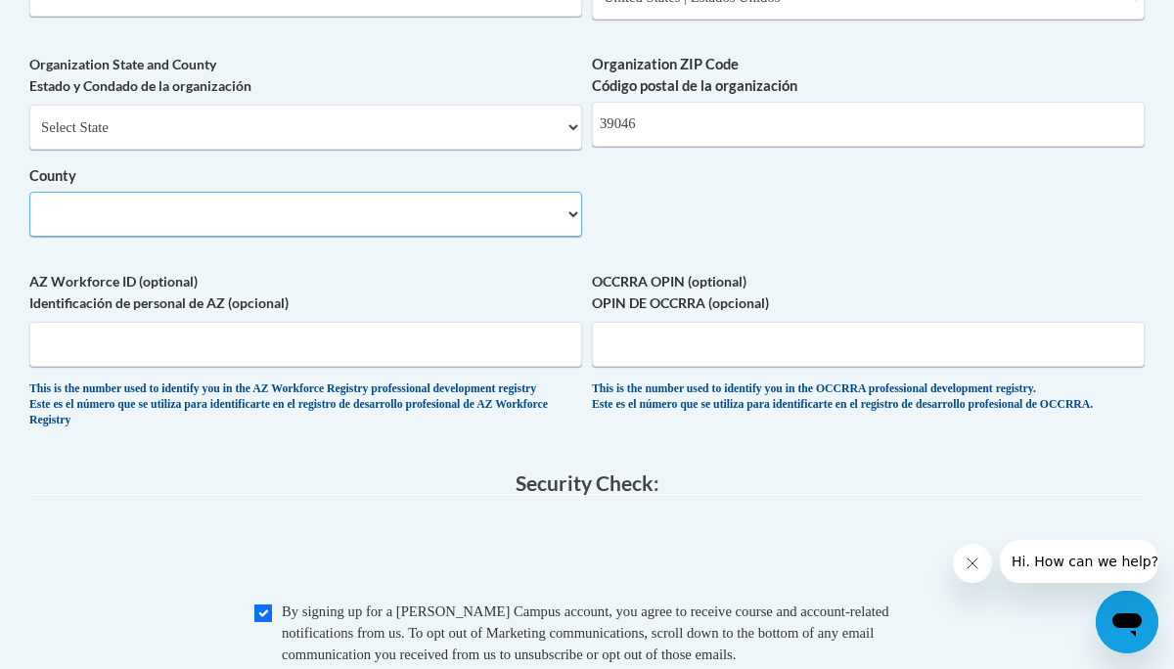
scroll to position [1552, 0]
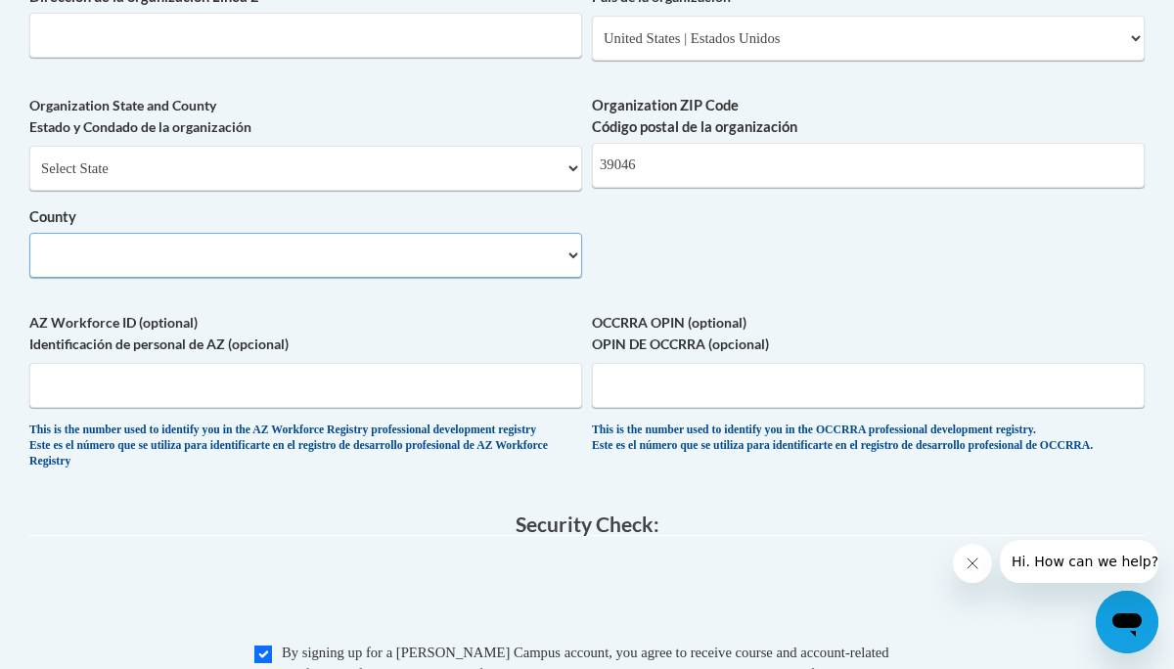
click at [413, 274] on select "County" at bounding box center [305, 255] width 553 height 45
click at [573, 269] on select "County" at bounding box center [305, 255] width 553 height 45
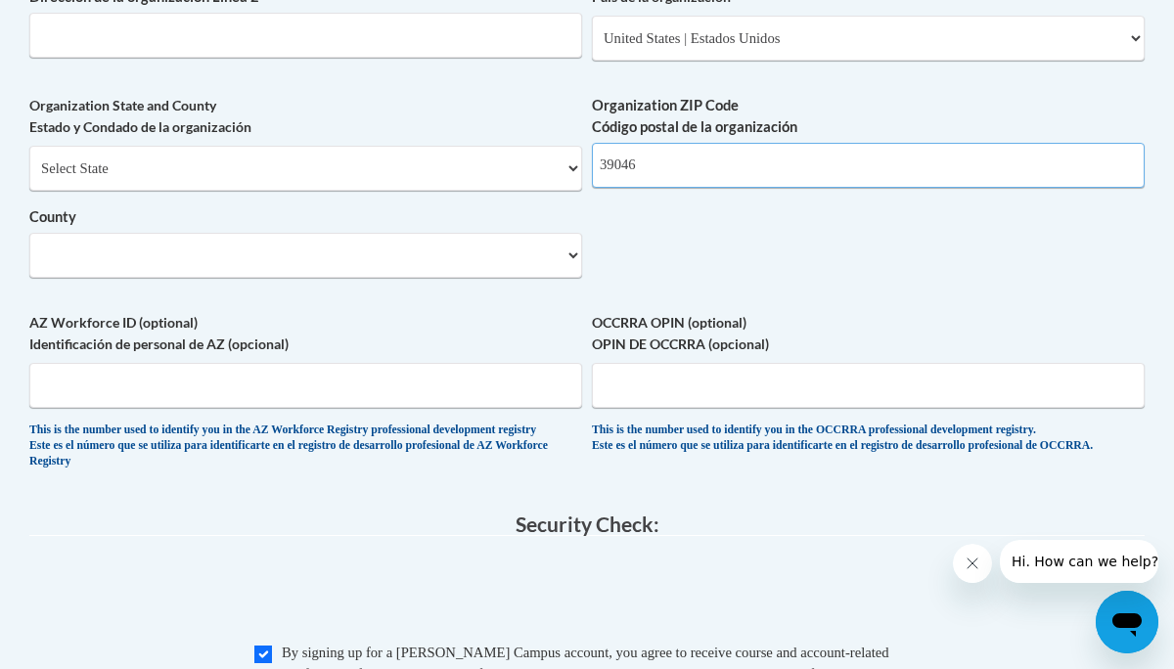
click at [738, 170] on input "39046" at bounding box center [868, 165] width 553 height 45
click at [736, 183] on input "39046" at bounding box center [868, 165] width 553 height 45
type input "39046"
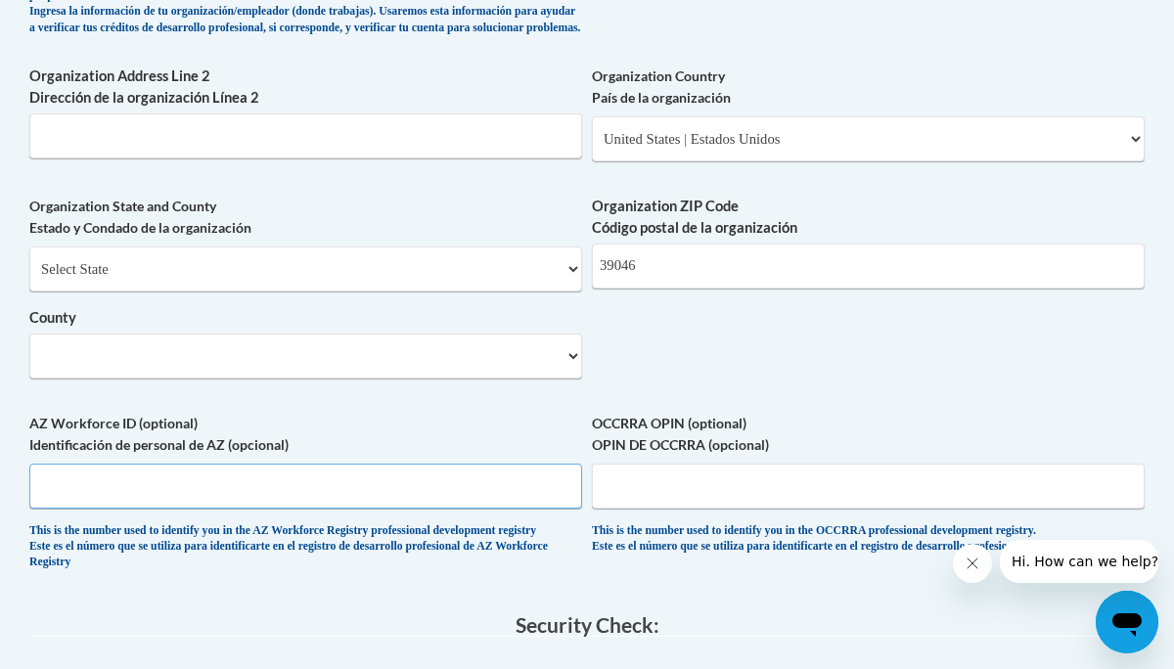
scroll to position [1460, 0]
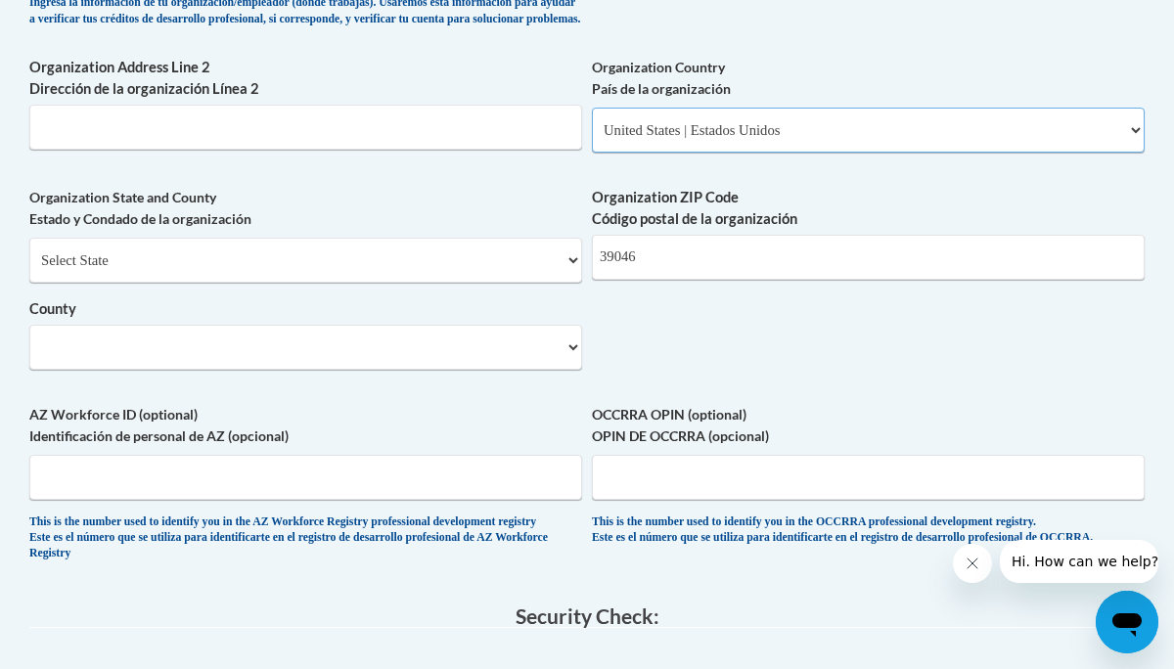
click at [692, 153] on select "Please Select United States | Estados Unidos Outside of the United States | Fue…" at bounding box center [868, 130] width 553 height 45
click at [592, 123] on select "Please Select United States | Estados Unidos Outside of the United States | Fue…" at bounding box center [868, 130] width 553 height 45
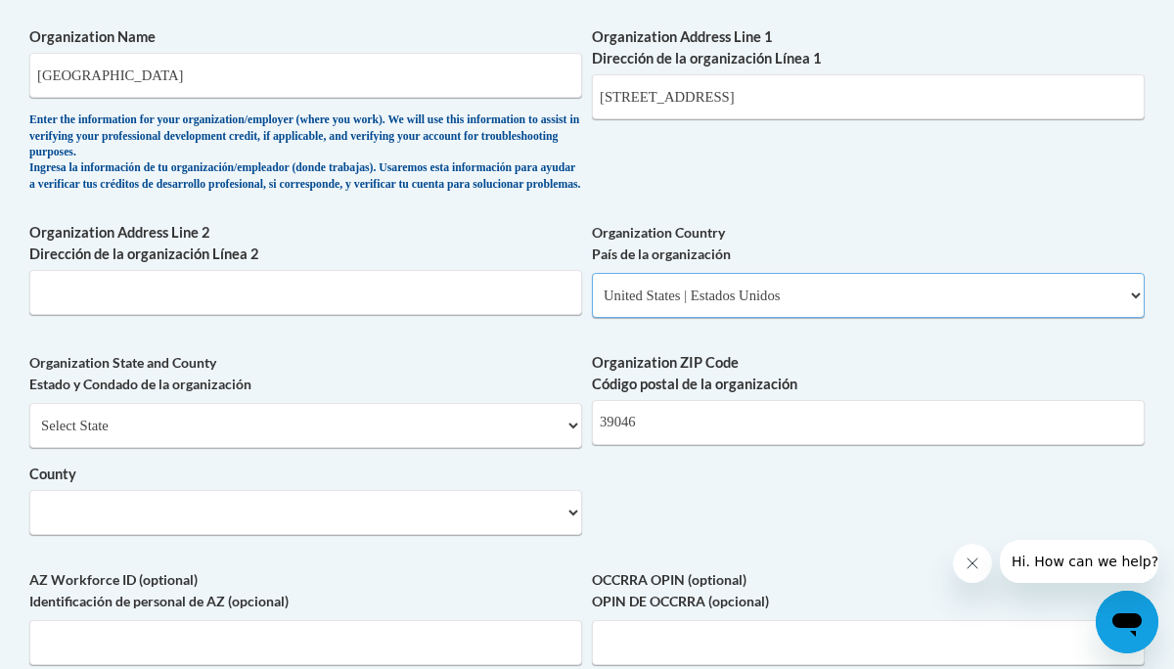
scroll to position [1302, 0]
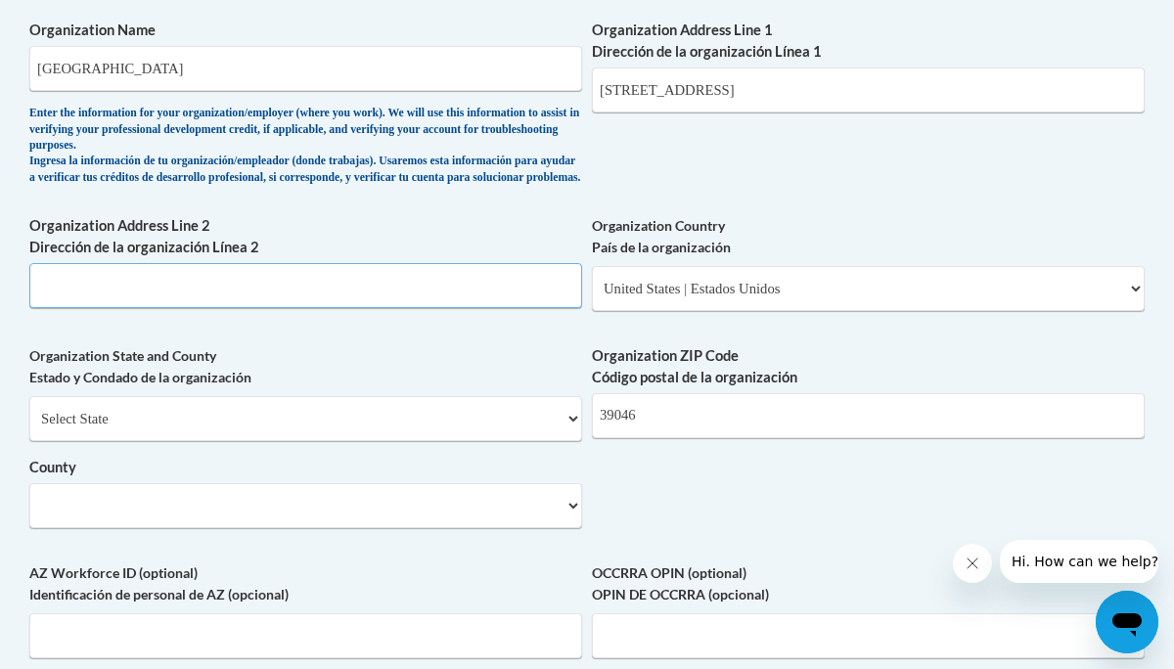
click at [428, 305] on input "Organization Address Line 2 Dirección de la organización Línea 2" at bounding box center [305, 285] width 553 height 45
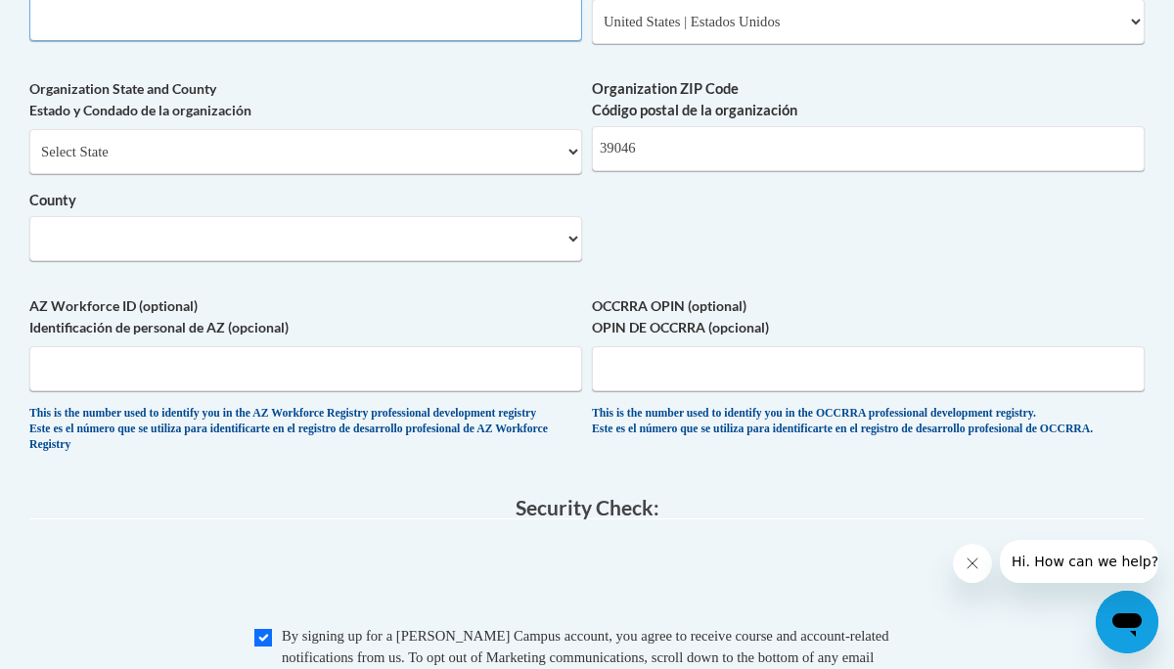
scroll to position [1574, 0]
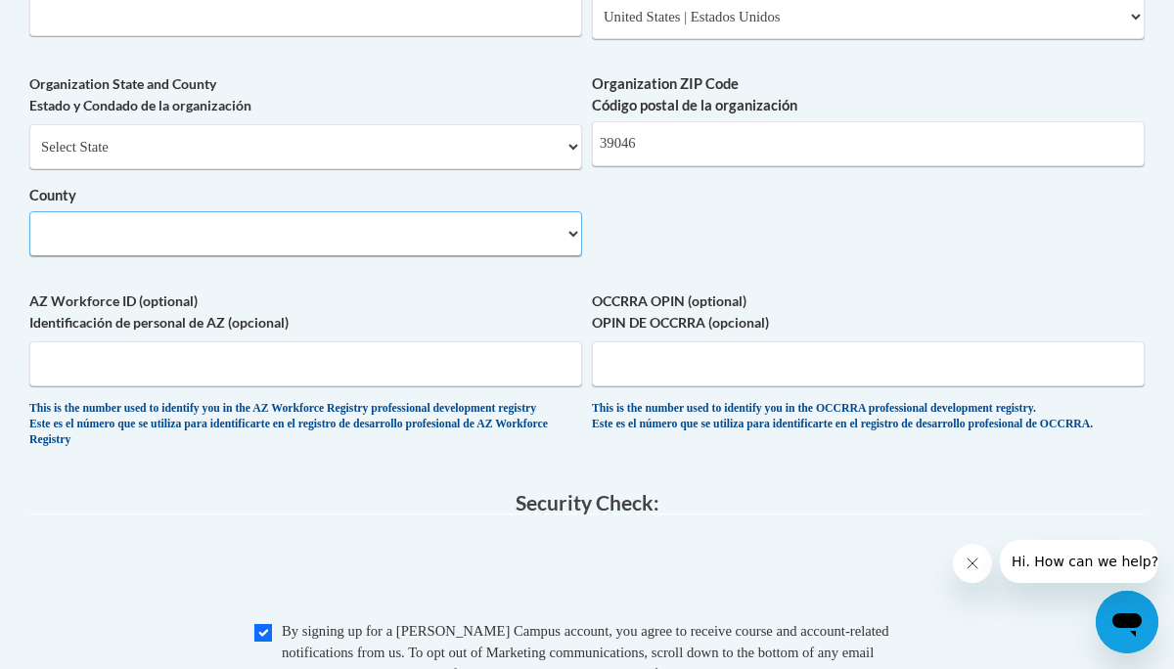
click at [436, 246] on select "County" at bounding box center [305, 233] width 553 height 45
click at [575, 251] on select "County" at bounding box center [305, 233] width 553 height 45
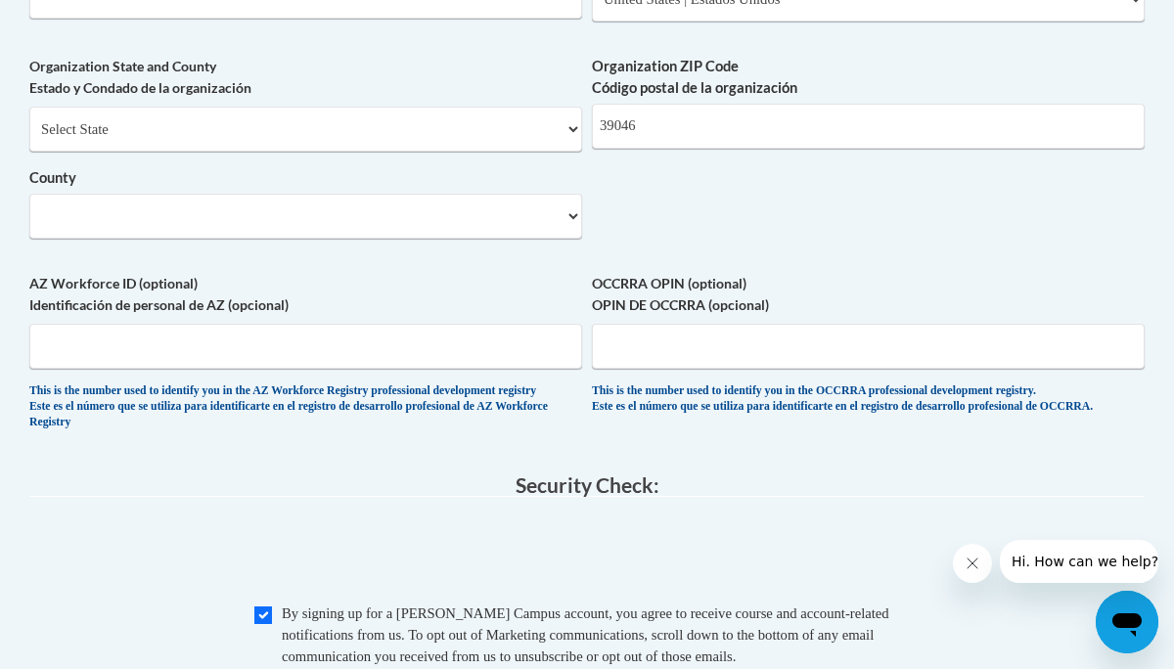
scroll to position [1550, 0]
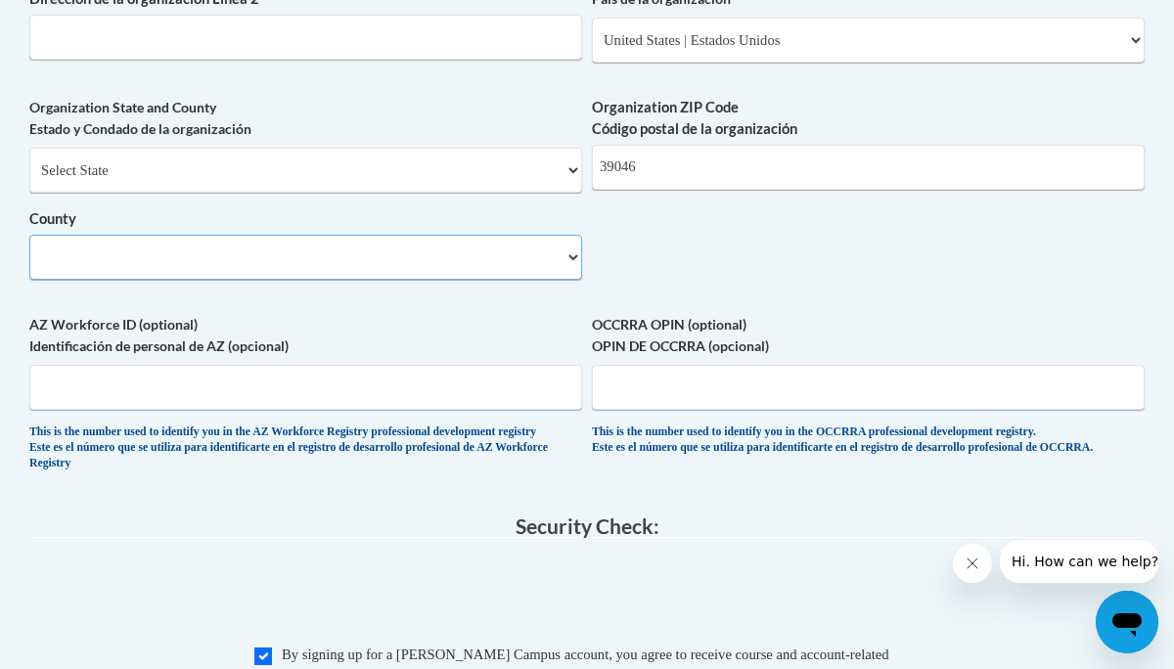
click at [568, 276] on select "County" at bounding box center [305, 257] width 553 height 45
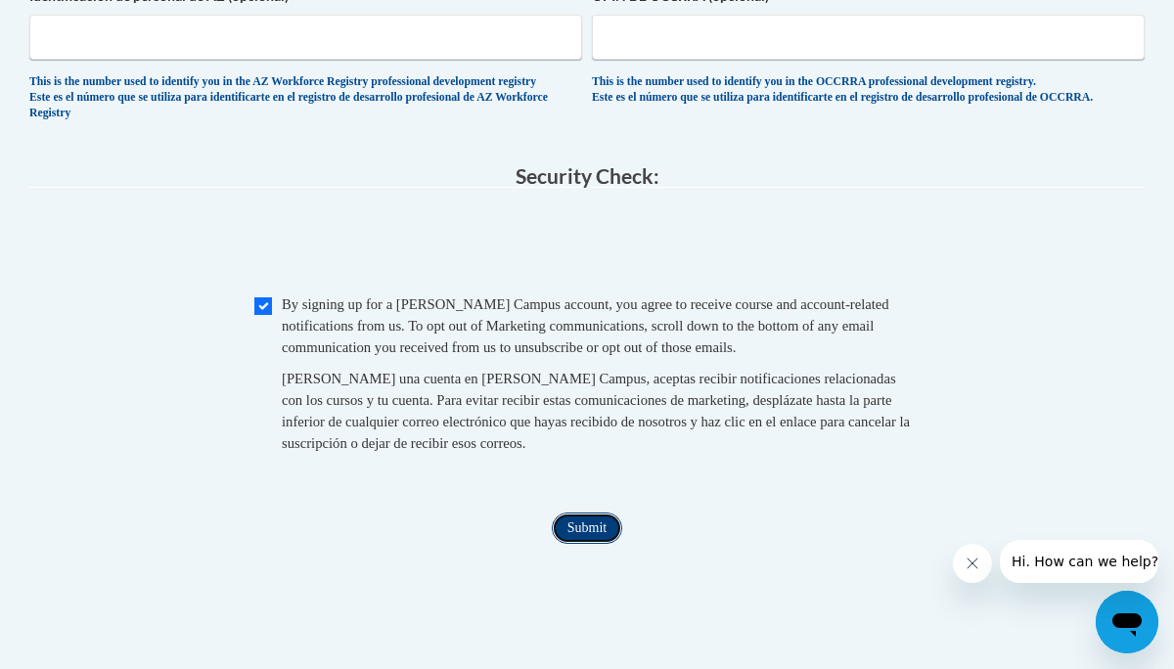
click at [579, 544] on input "Submit" at bounding box center [587, 528] width 70 height 31
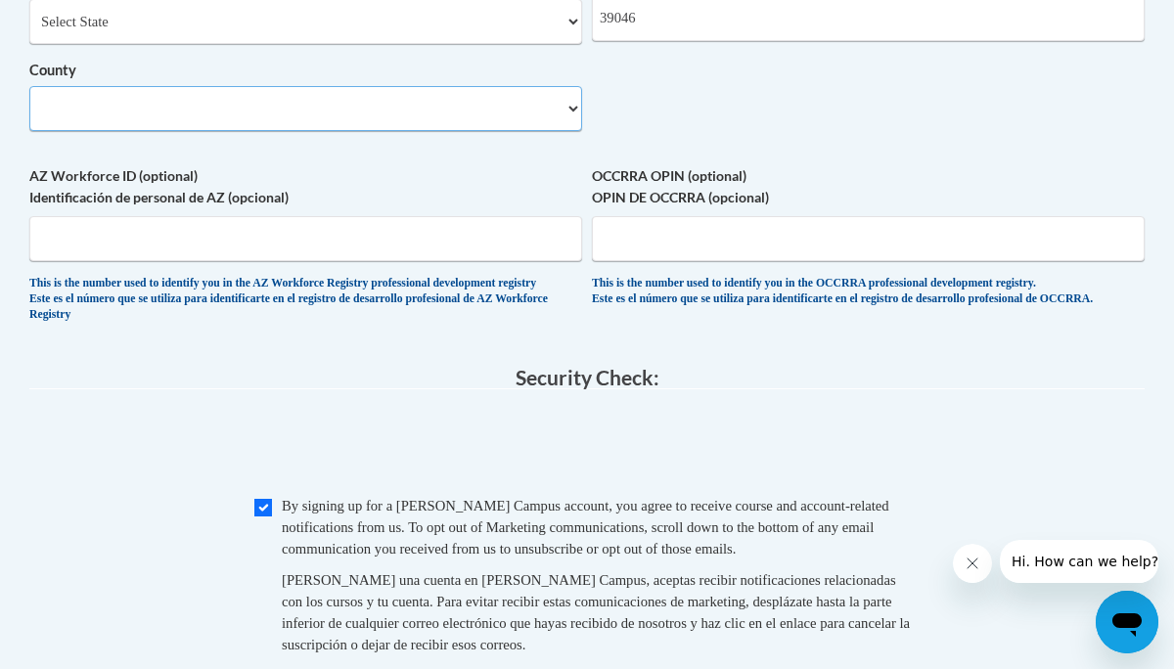
scroll to position [1677, 0]
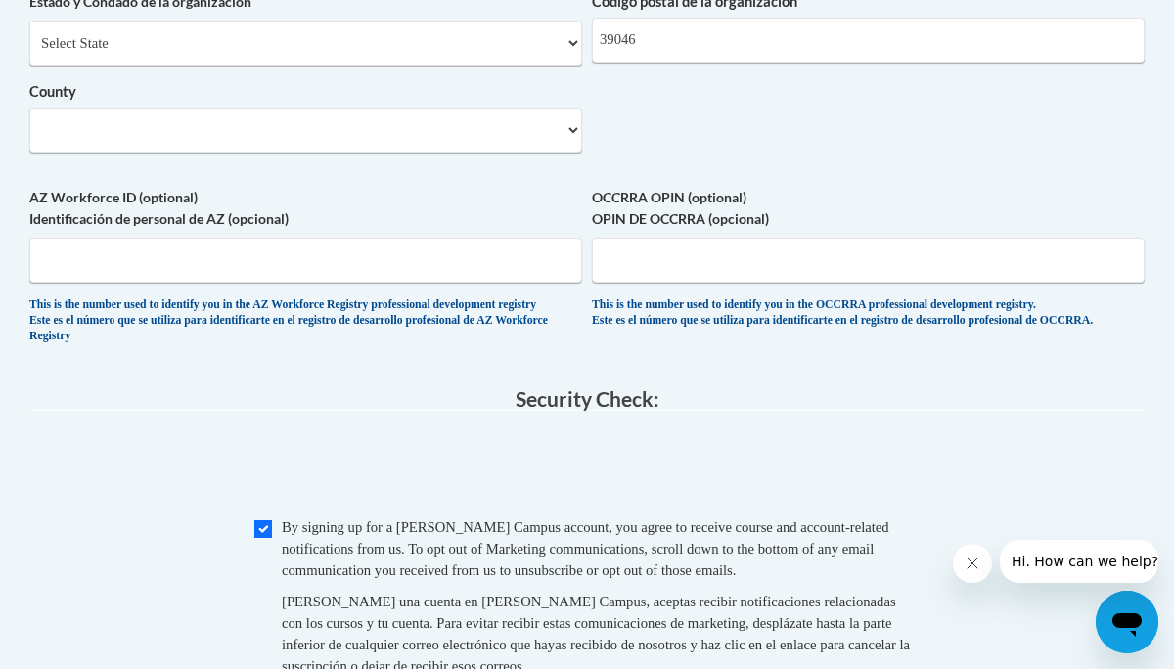
click at [461, 167] on div "Organization State and County Estado y Condado de la organización Select State …" at bounding box center [305, 69] width 553 height 198
click at [466, 153] on select "County" at bounding box center [305, 130] width 553 height 45
click at [466, 152] on select "County" at bounding box center [305, 130] width 553 height 45
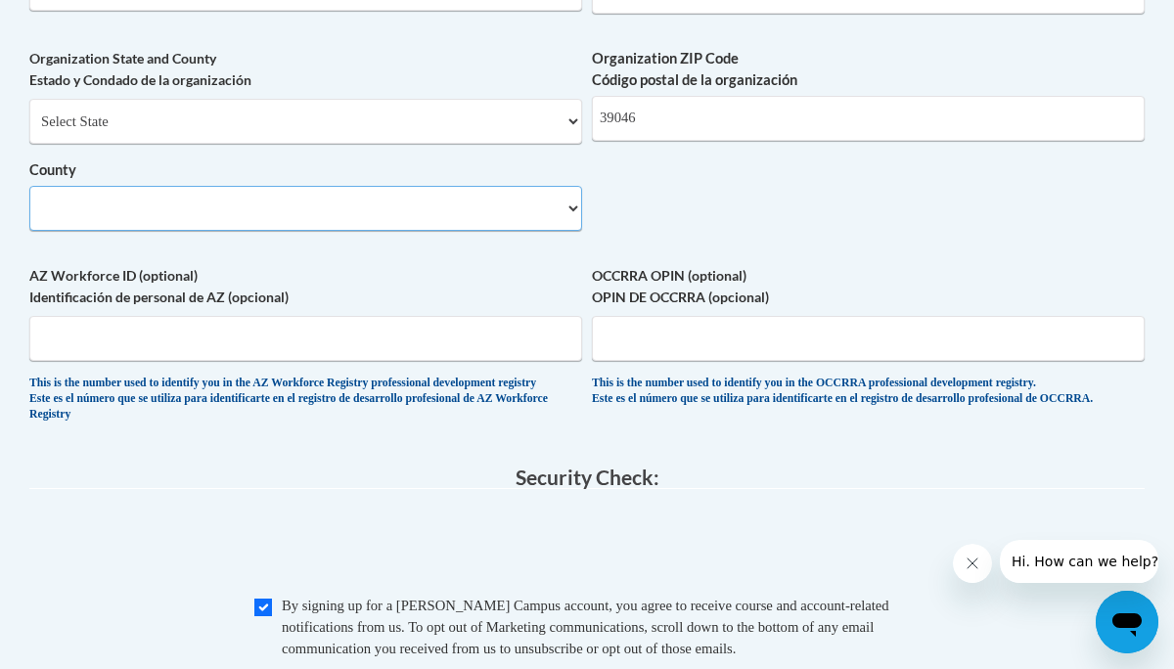
scroll to position [1595, 0]
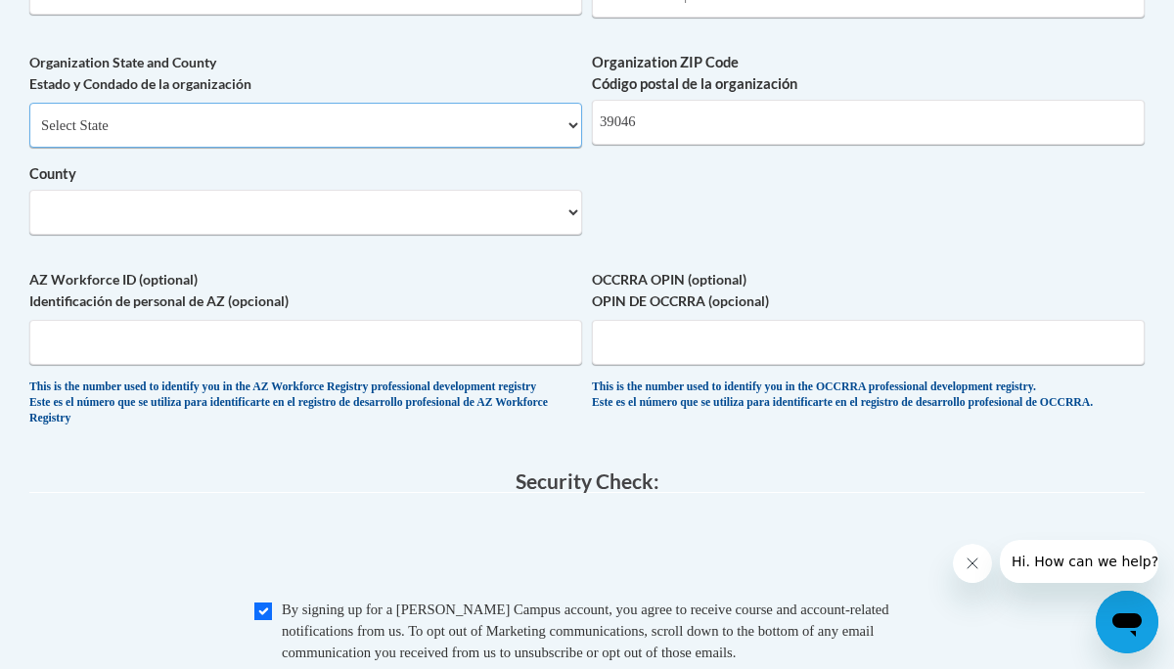
click at [450, 148] on select "Select State Alabama Alaska Arizona Arkansas California Colorado Connecticut De…" at bounding box center [305, 125] width 553 height 45
click at [29, 117] on select "Select State Alabama Alaska Arizona Arkansas California Colorado Connecticut De…" at bounding box center [305, 125] width 553 height 45
click at [450, 228] on select "Select County Adair Andrew Atchison Audrain Barry Barton Bates Benton Bollinger…" at bounding box center [305, 212] width 553 height 45
click at [572, 217] on select "Select County Adair Andrew Atchison Audrain Barry Barton Bates Benton Bollinger…" at bounding box center [305, 212] width 553 height 45
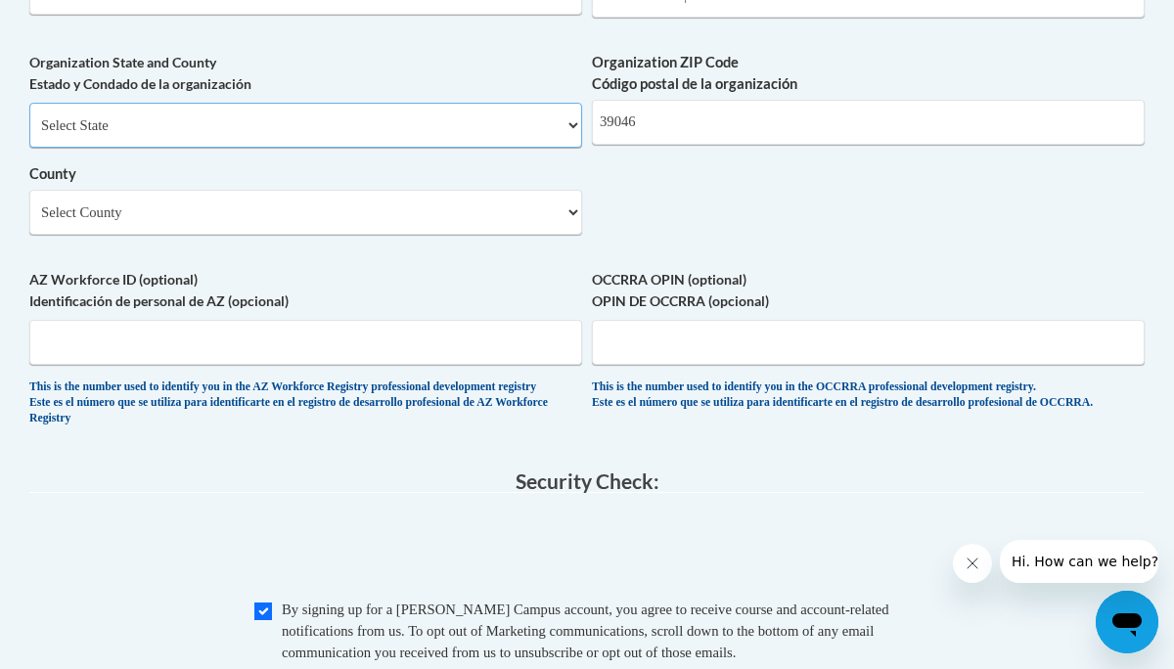
click at [546, 140] on select "Select State Alabama Alaska Arizona Arkansas California Colorado Connecticut De…" at bounding box center [305, 125] width 553 height 45
select select "Mississippi"
click at [29, 117] on select "Select State Alabama Alaska Arizona Arkansas California Colorado Connecticut De…" at bounding box center [305, 125] width 553 height 45
click at [575, 226] on select "Select County Adams Alcorn Amite Attala Benton Bolivar Calhoun Carroll Chickasa…" at bounding box center [305, 212] width 553 height 45
select select "Madison"
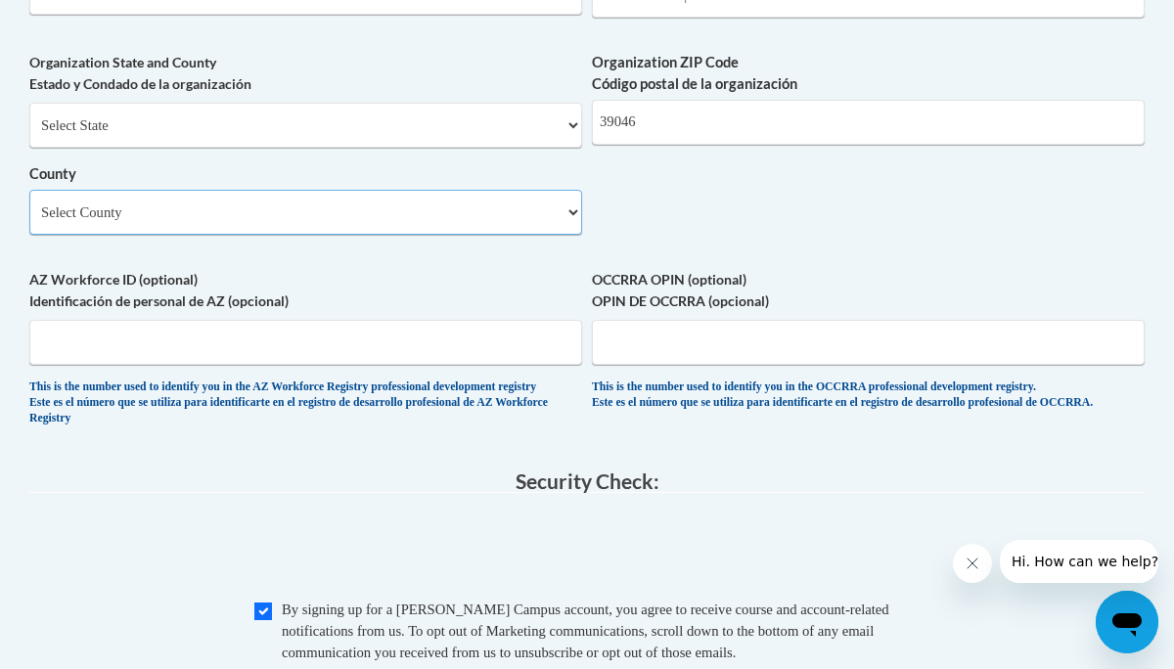
click at [29, 205] on select "Select County Adams Alcorn Amite Attala Benton Bolivar Calhoun Carroll Chickasa…" at bounding box center [305, 212] width 553 height 45
click at [488, 352] on input "AZ Workforce ID (optional) Identificación de personal de AZ (opcional)" at bounding box center [305, 342] width 553 height 45
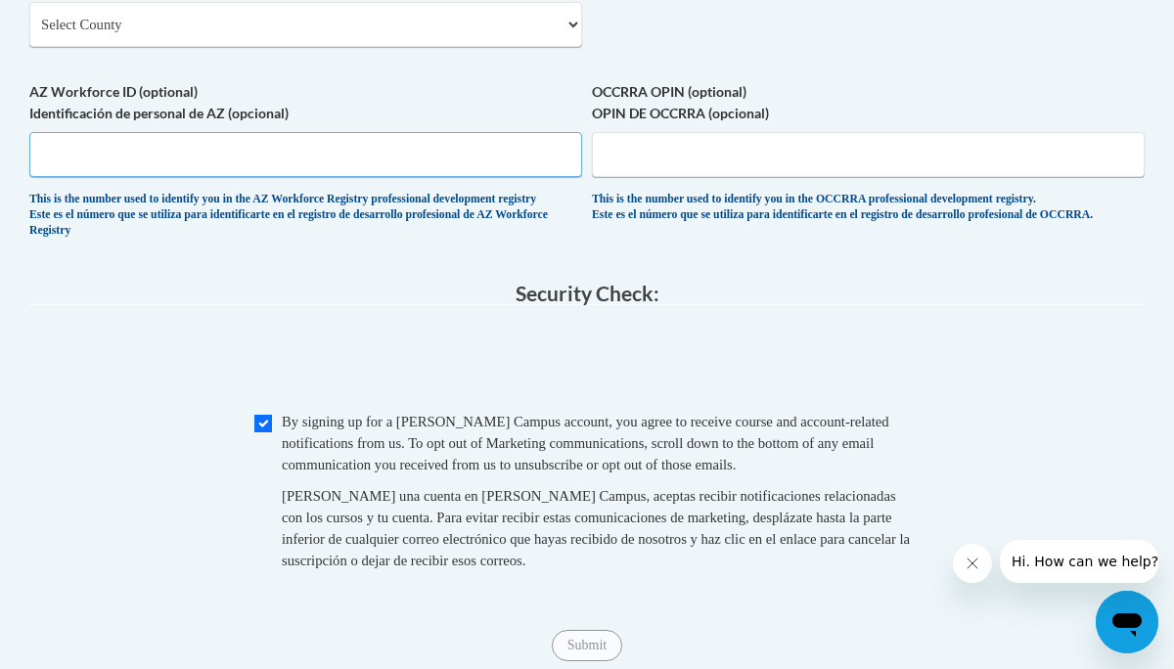
scroll to position [1781, 0]
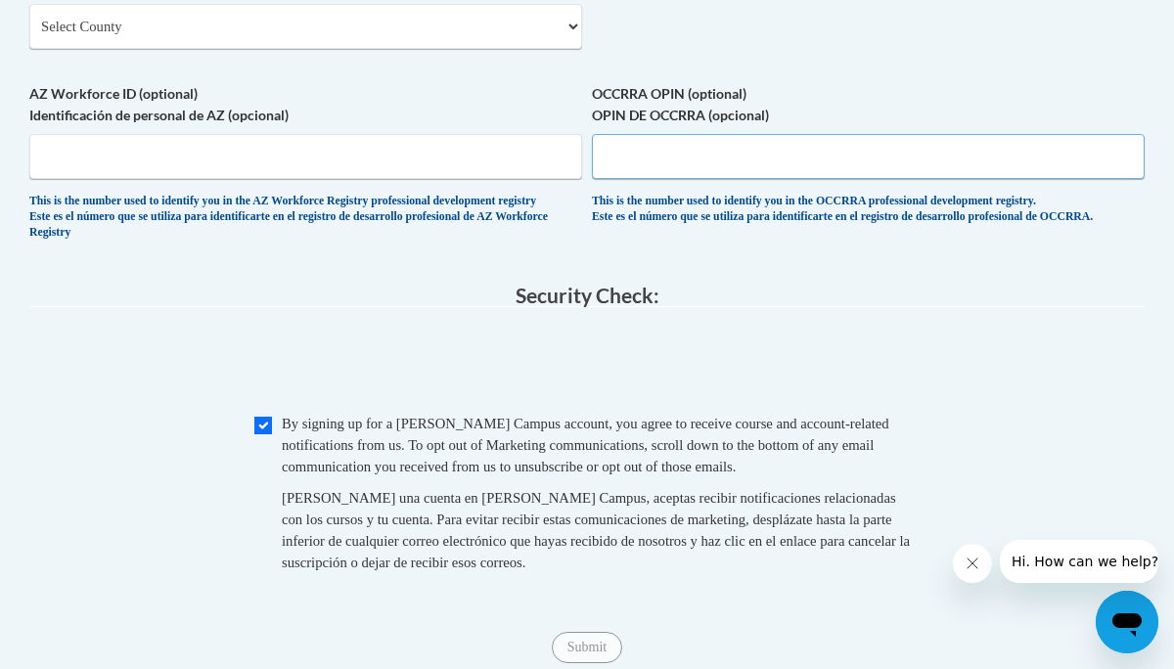
click at [653, 165] on input "OCCRRA OPIN (optional) OPIN DE OCCRRA (opcional)" at bounding box center [868, 156] width 553 height 45
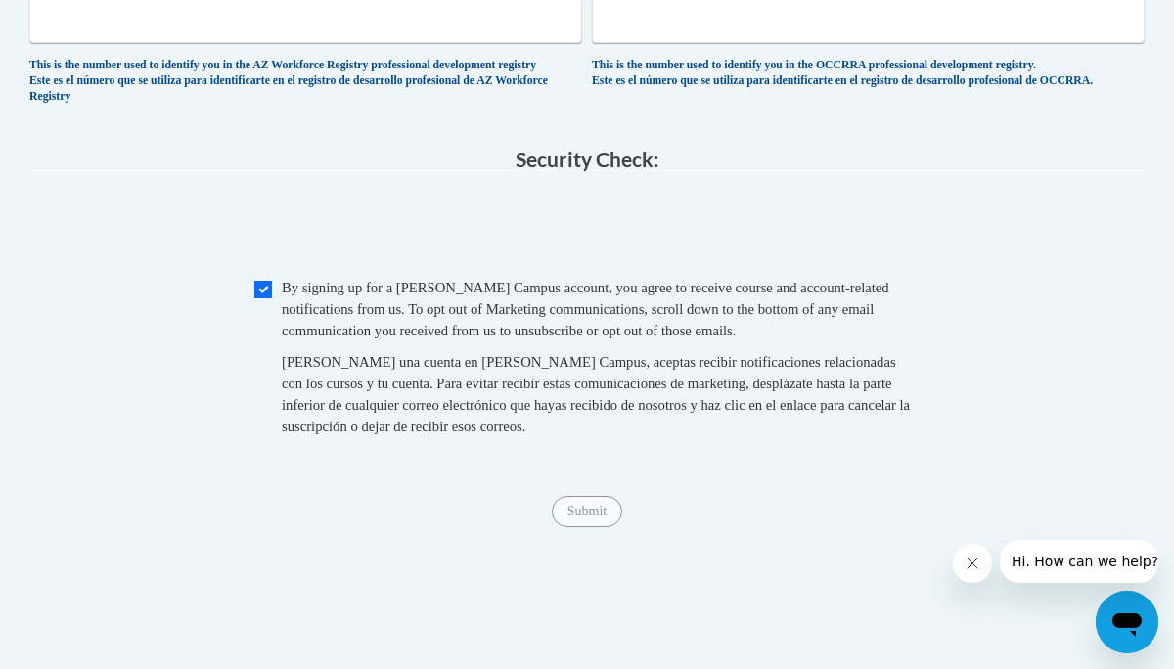
scroll to position [1933, 0]
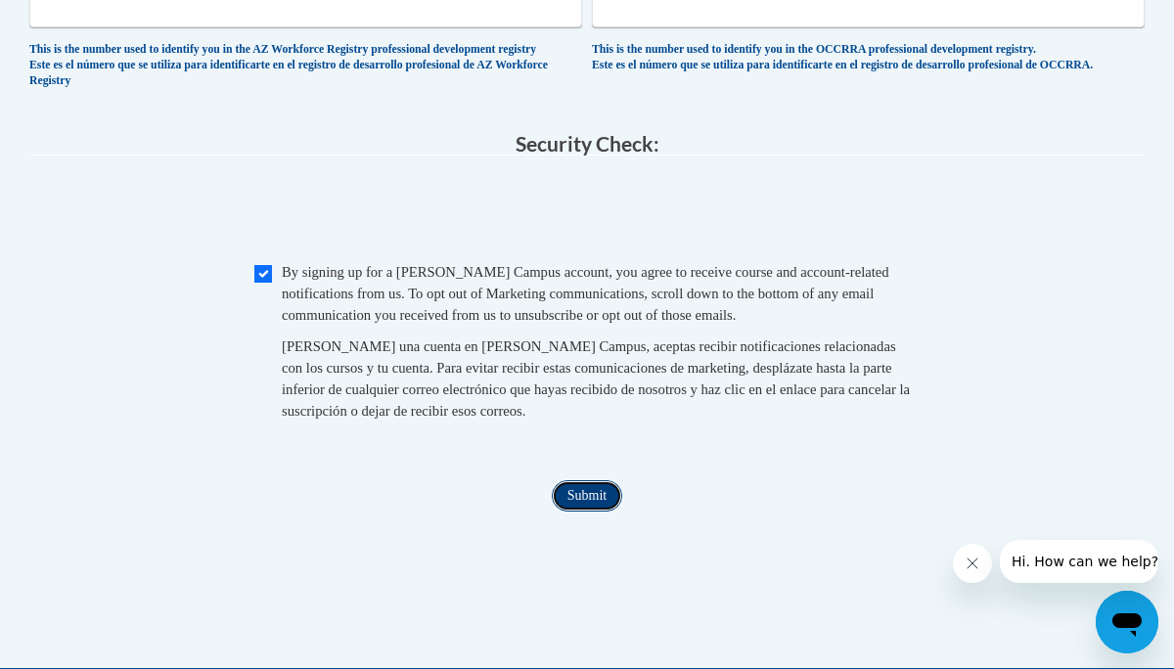
click at [586, 512] on input "Submit" at bounding box center [587, 496] width 70 height 31
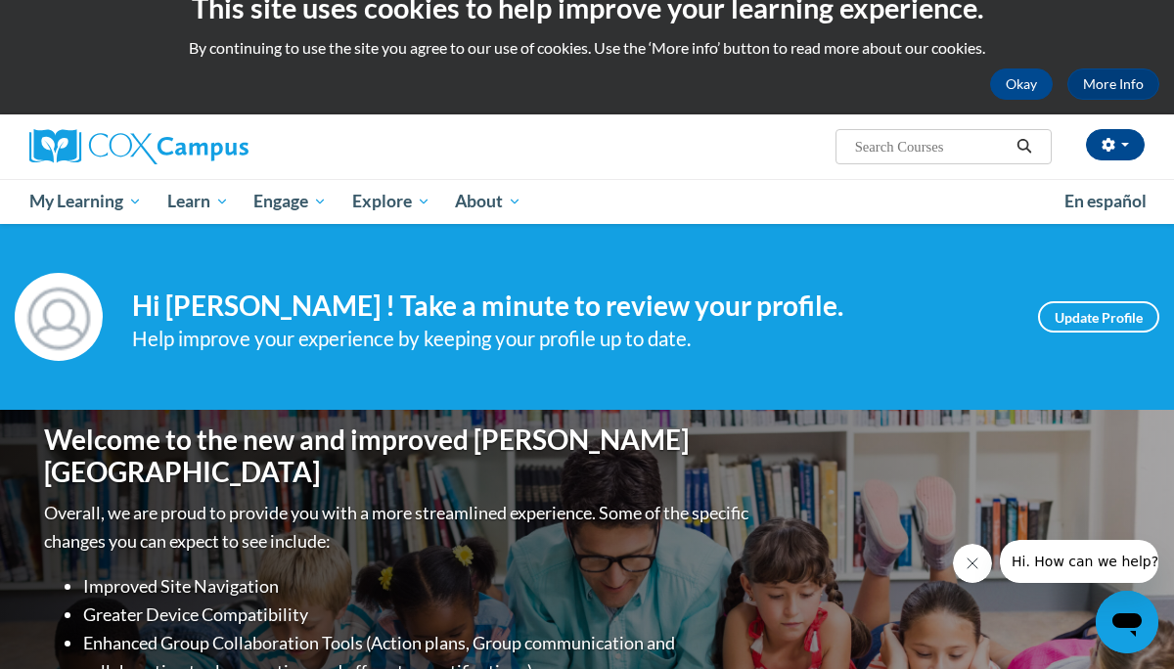
scroll to position [26, 0]
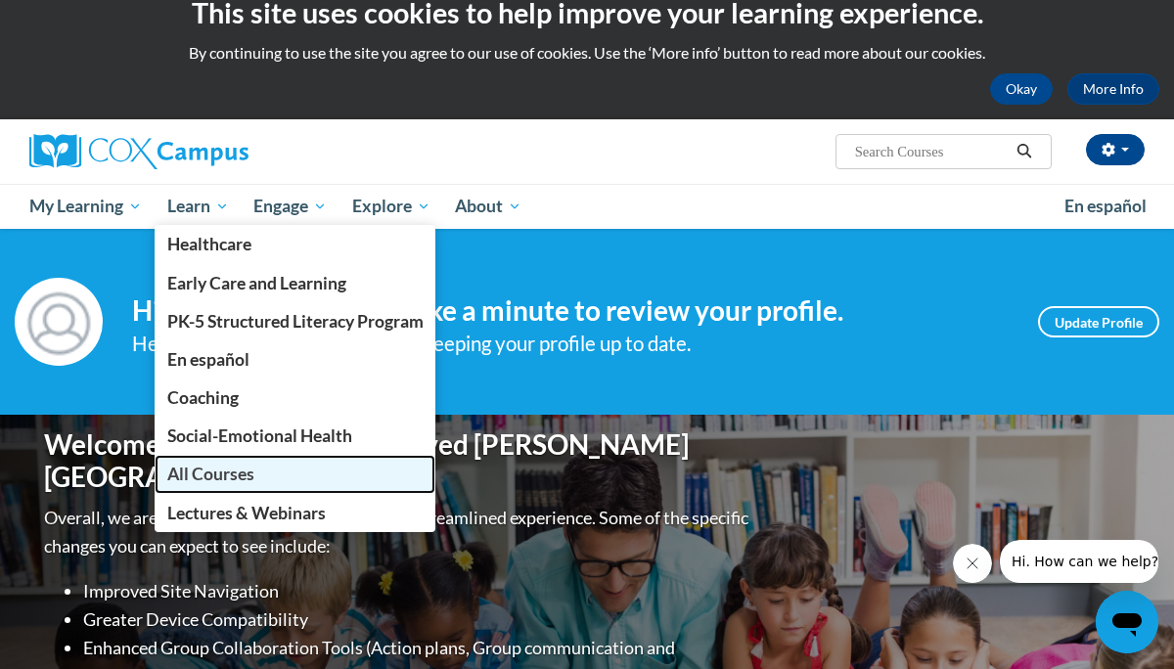
click at [212, 477] on span "All Courses" at bounding box center [210, 474] width 87 height 21
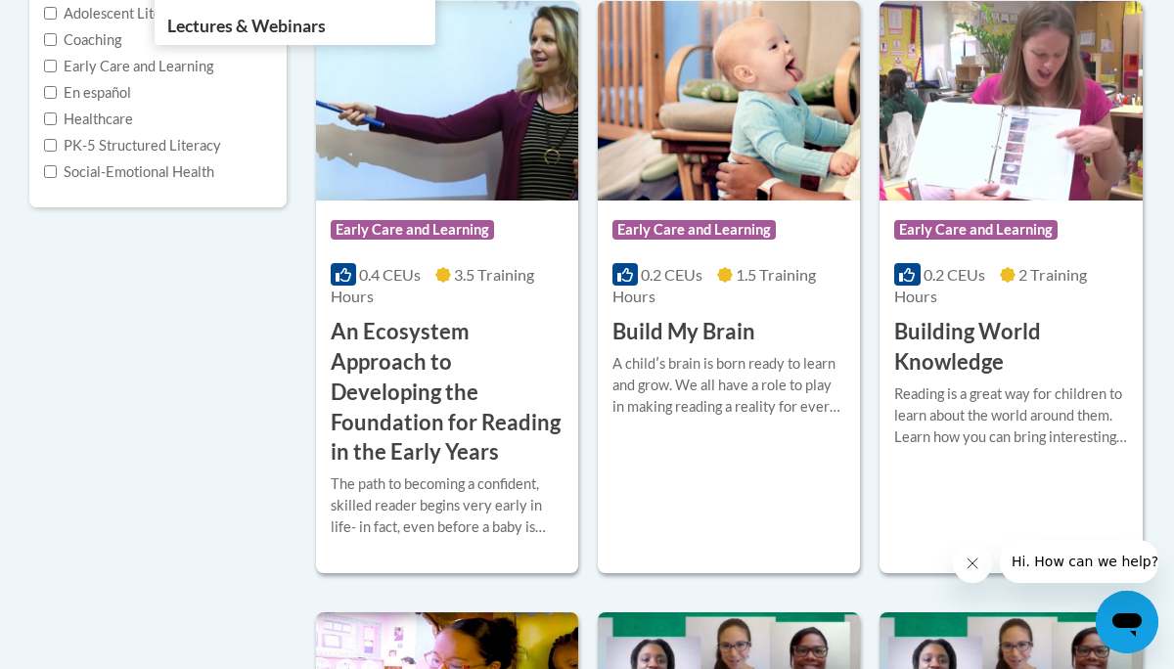
scroll to position [513, 0]
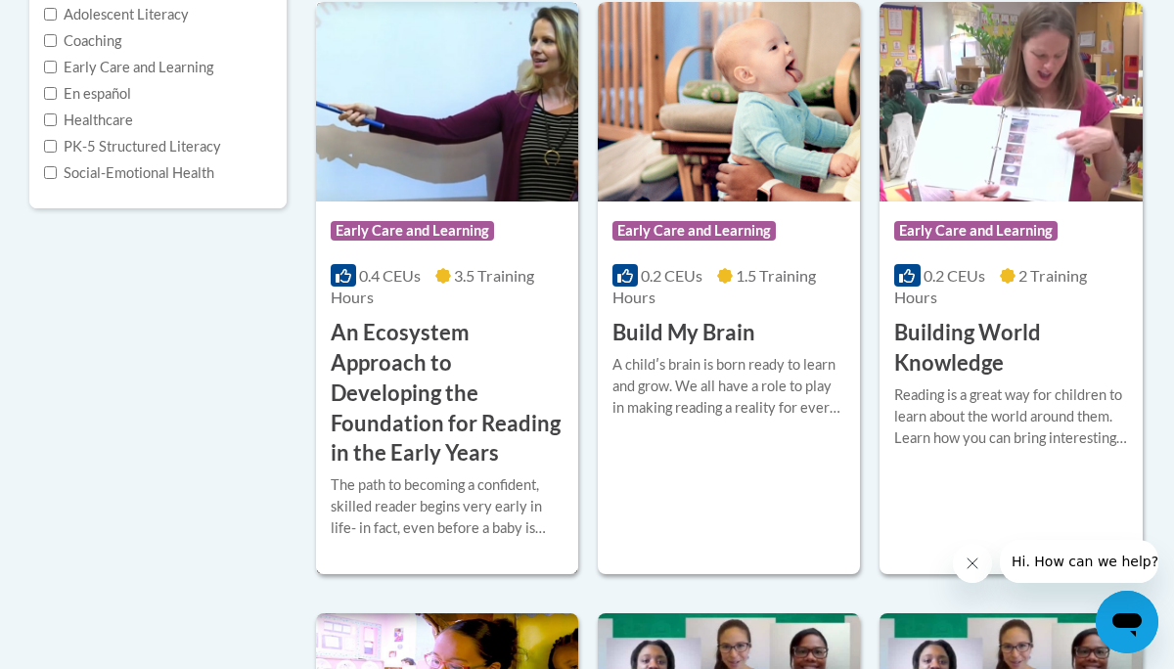
click at [479, 459] on h3 "An Ecosystem Approach to Developing the Foundation for Reading in the Early Yea…" at bounding box center [447, 393] width 233 height 151
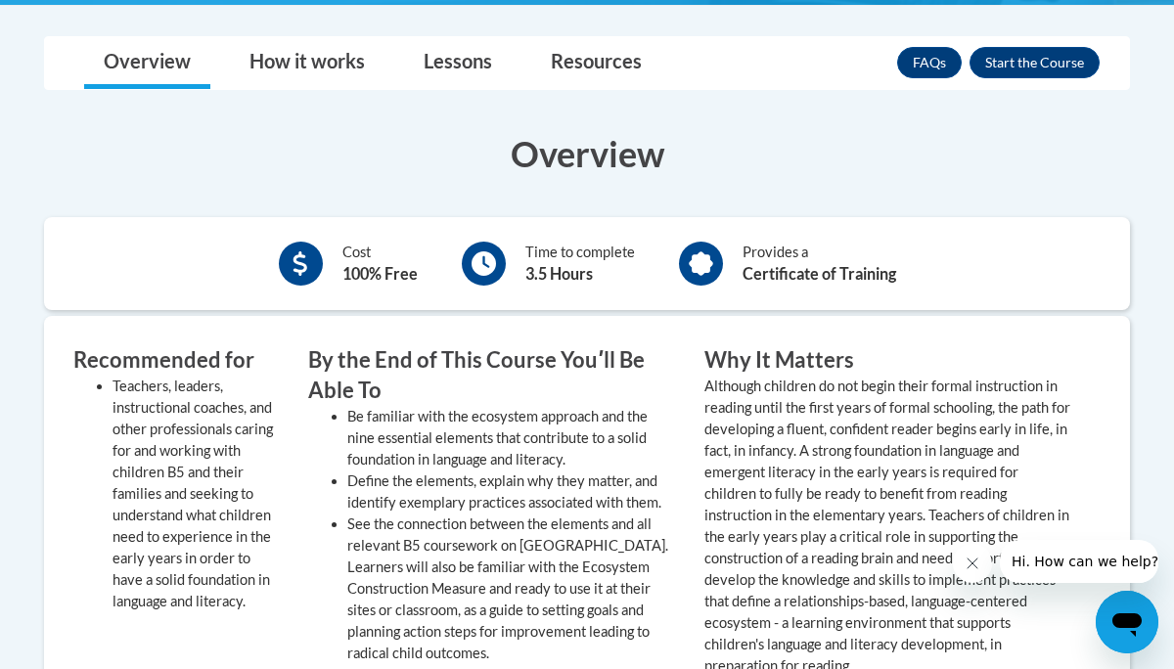
scroll to position [763, 0]
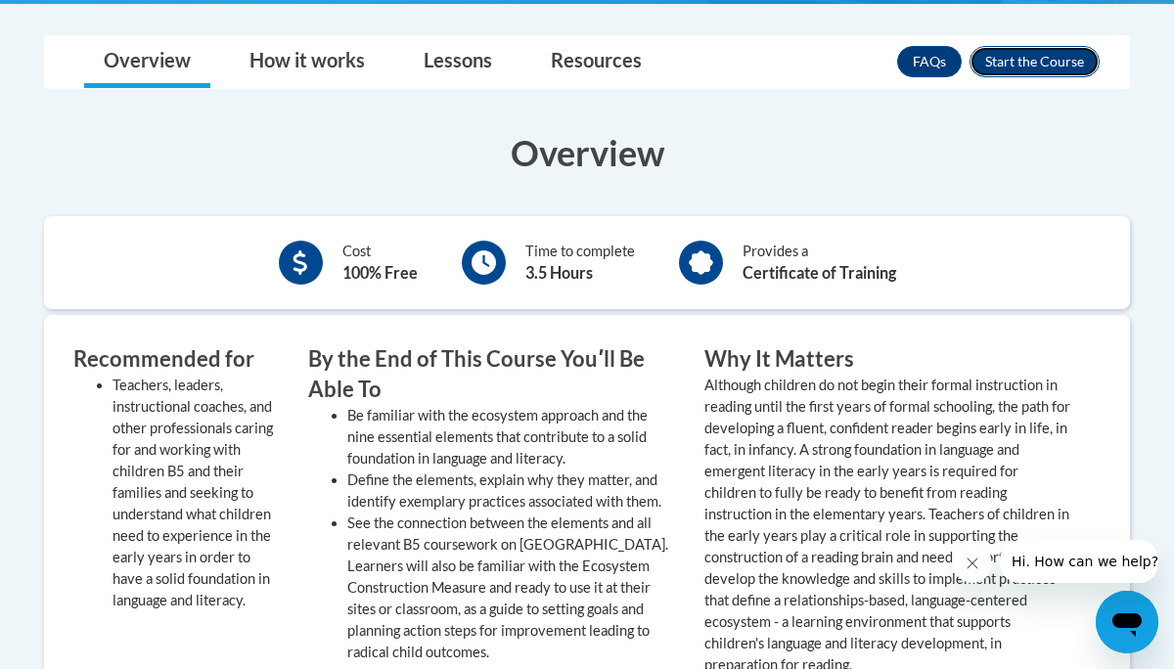
click at [1080, 69] on button "Enroll" at bounding box center [1035, 61] width 130 height 31
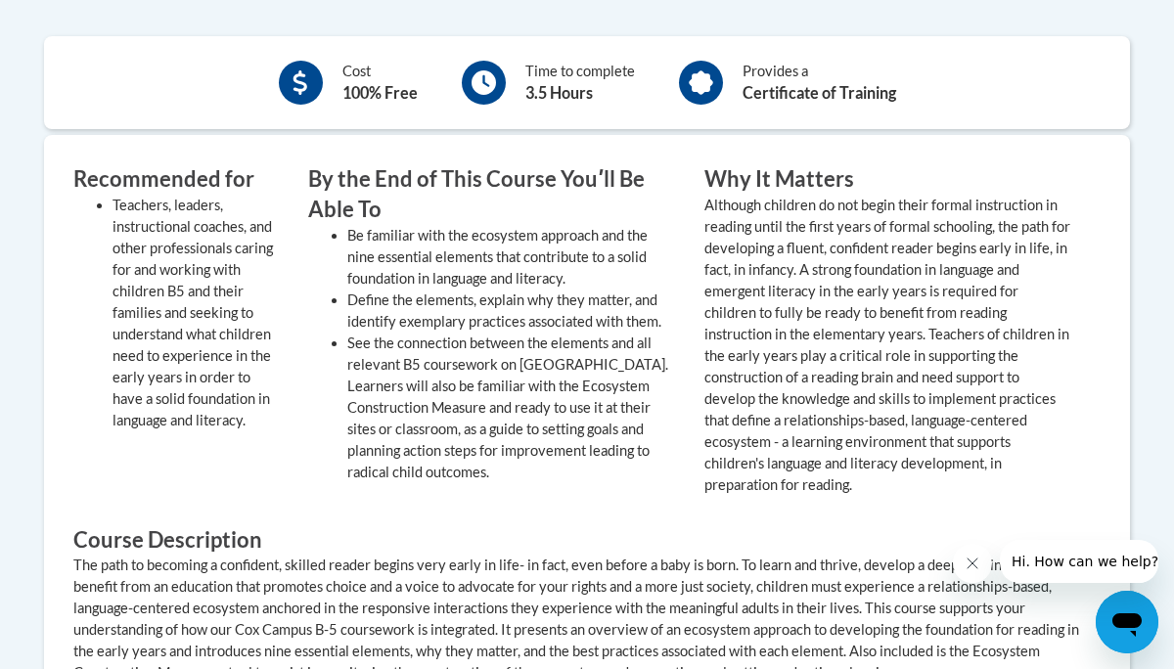
scroll to position [1001, 0]
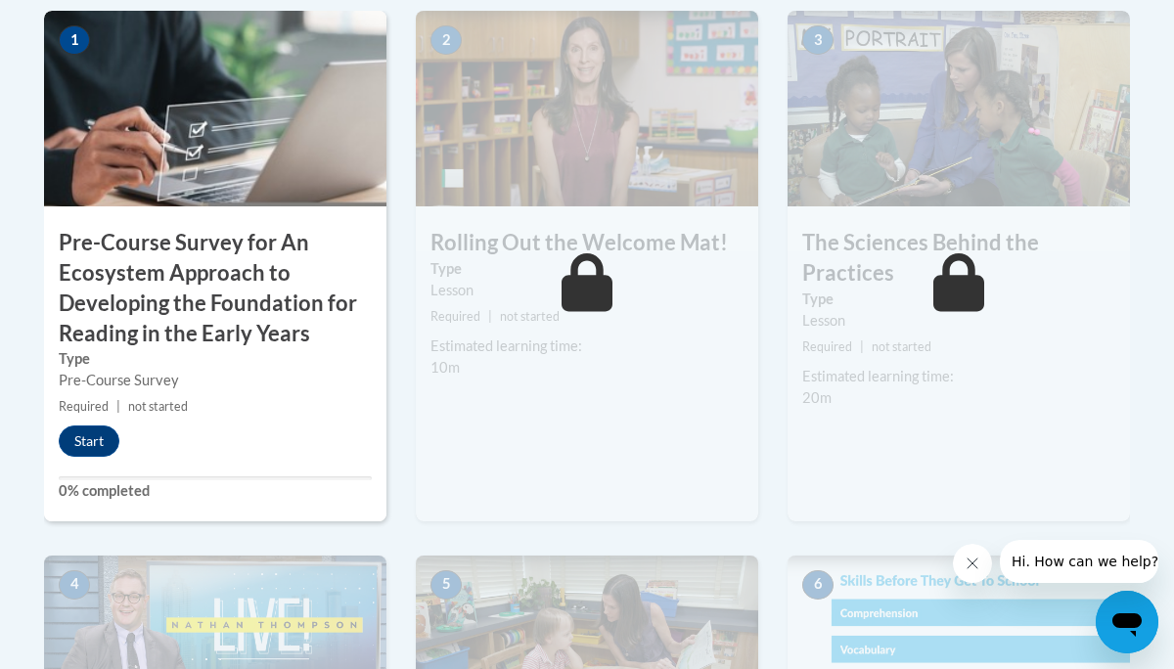
scroll to position [745, 0]
click at [88, 442] on button "Start" at bounding box center [89, 440] width 61 height 31
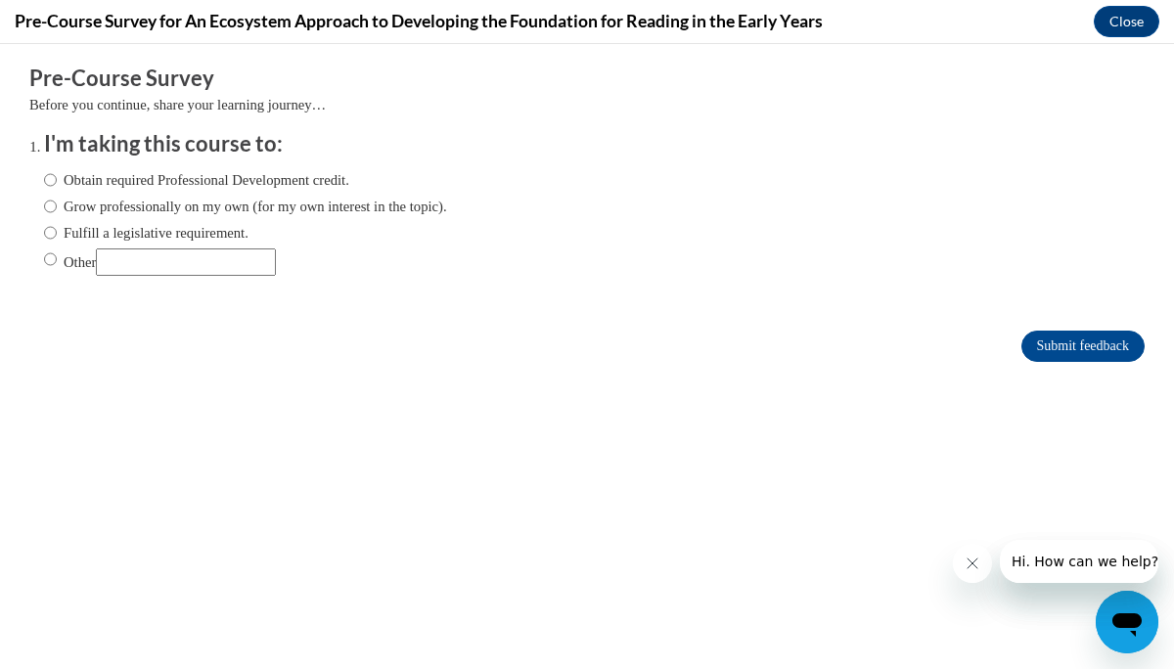
scroll to position [0, 0]
click at [50, 182] on input "Obtain required Professional Development credit." at bounding box center [50, 180] width 13 height 22
radio input "true"
click at [1087, 343] on input "Submit feedback" at bounding box center [1083, 346] width 123 height 31
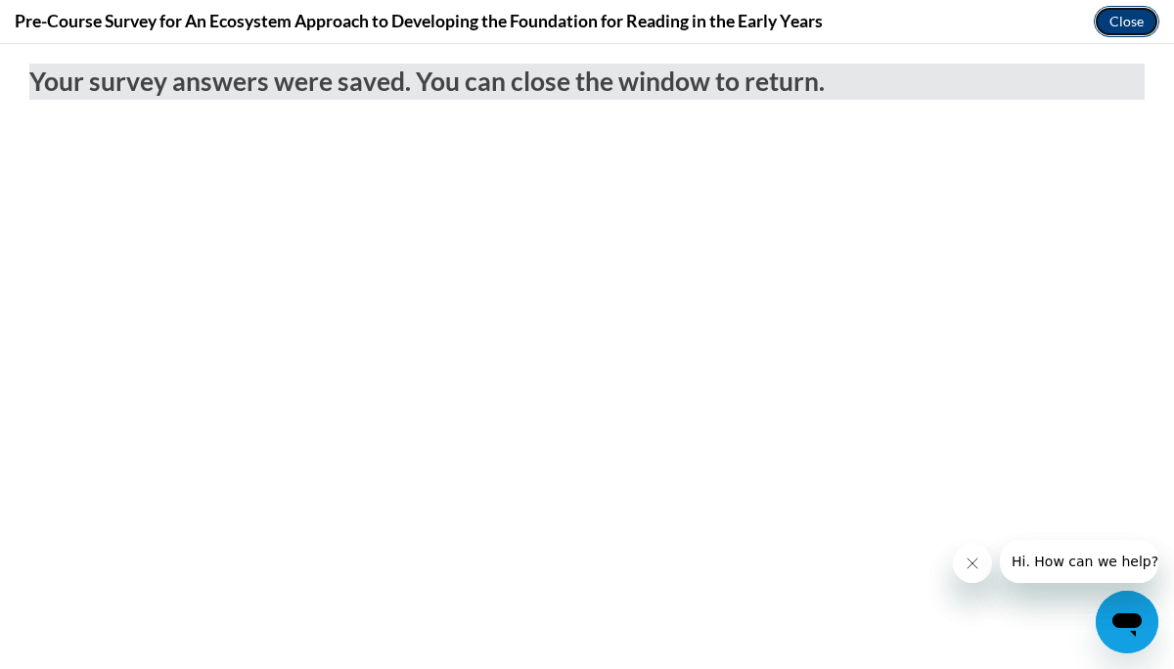
click at [1134, 25] on button "Close" at bounding box center [1127, 21] width 66 height 31
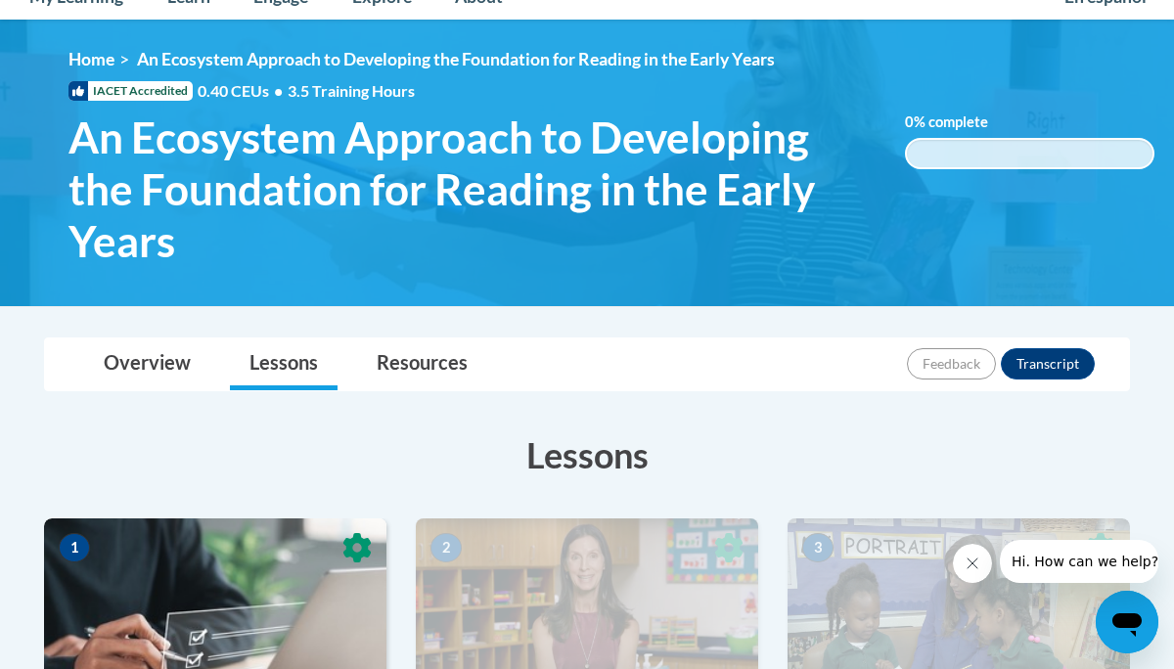
scroll to position [275, 0]
